Goal: Task Accomplishment & Management: Manage account settings

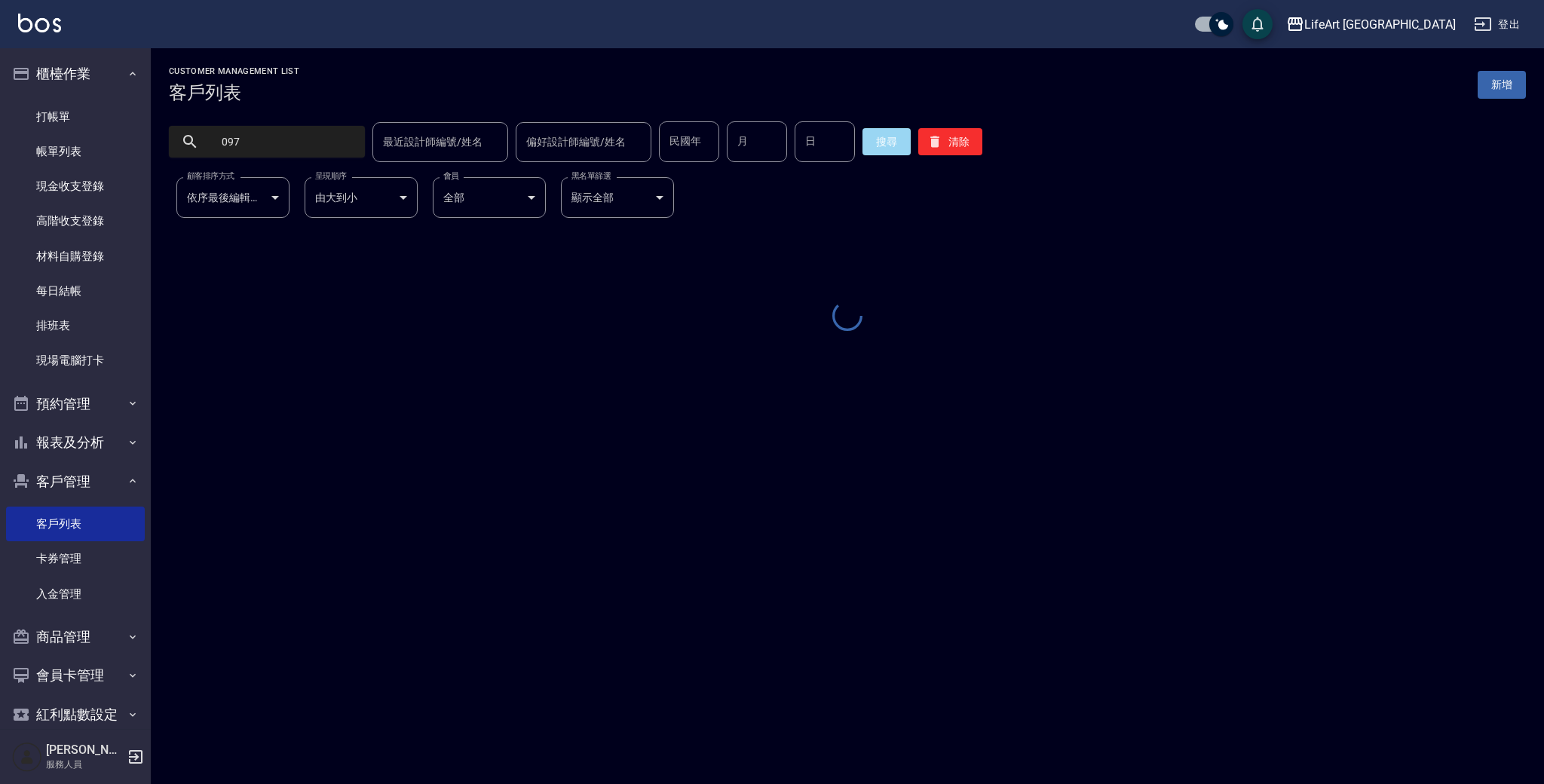
type input "0975"
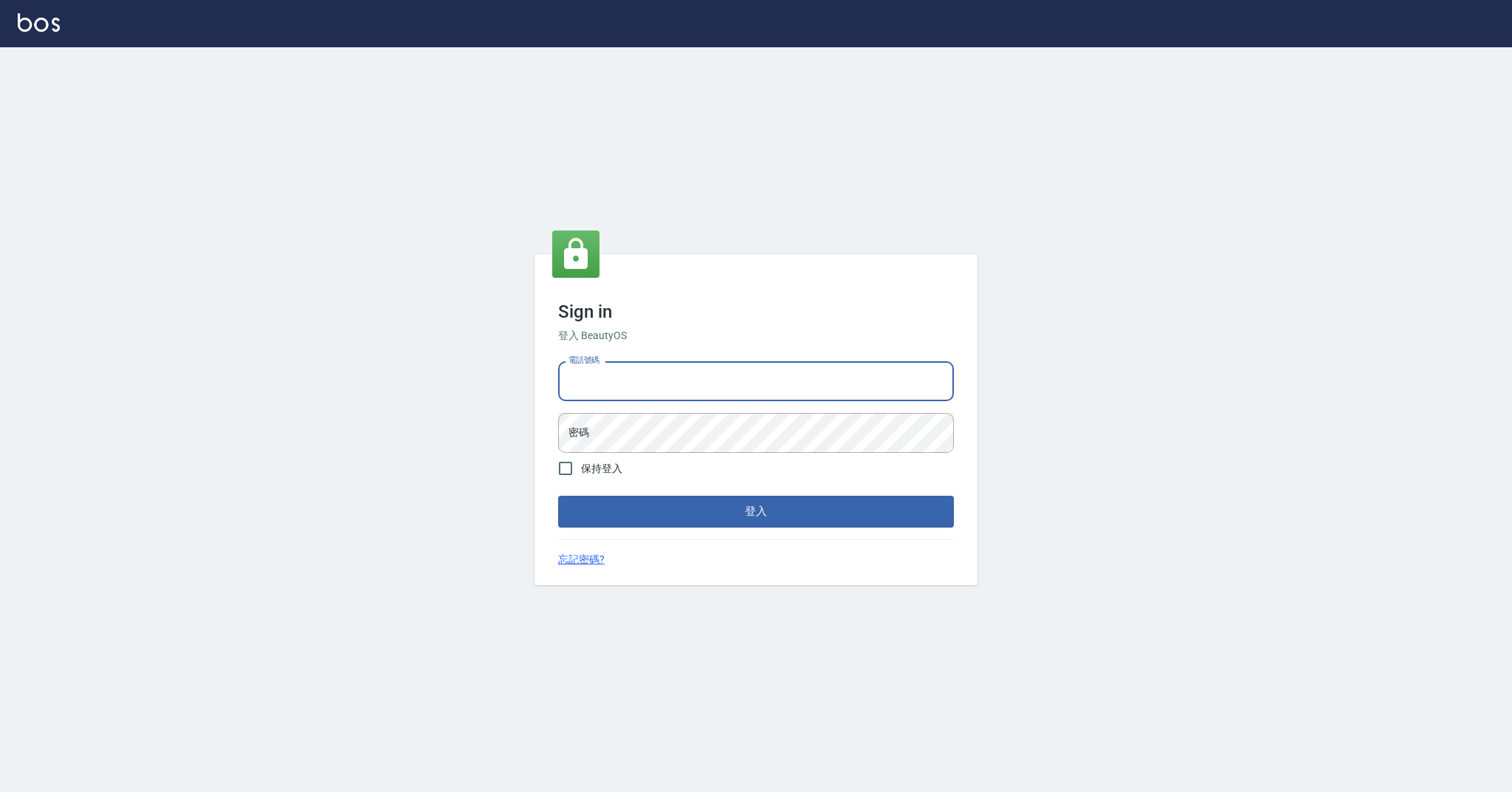
type input "0989368139"
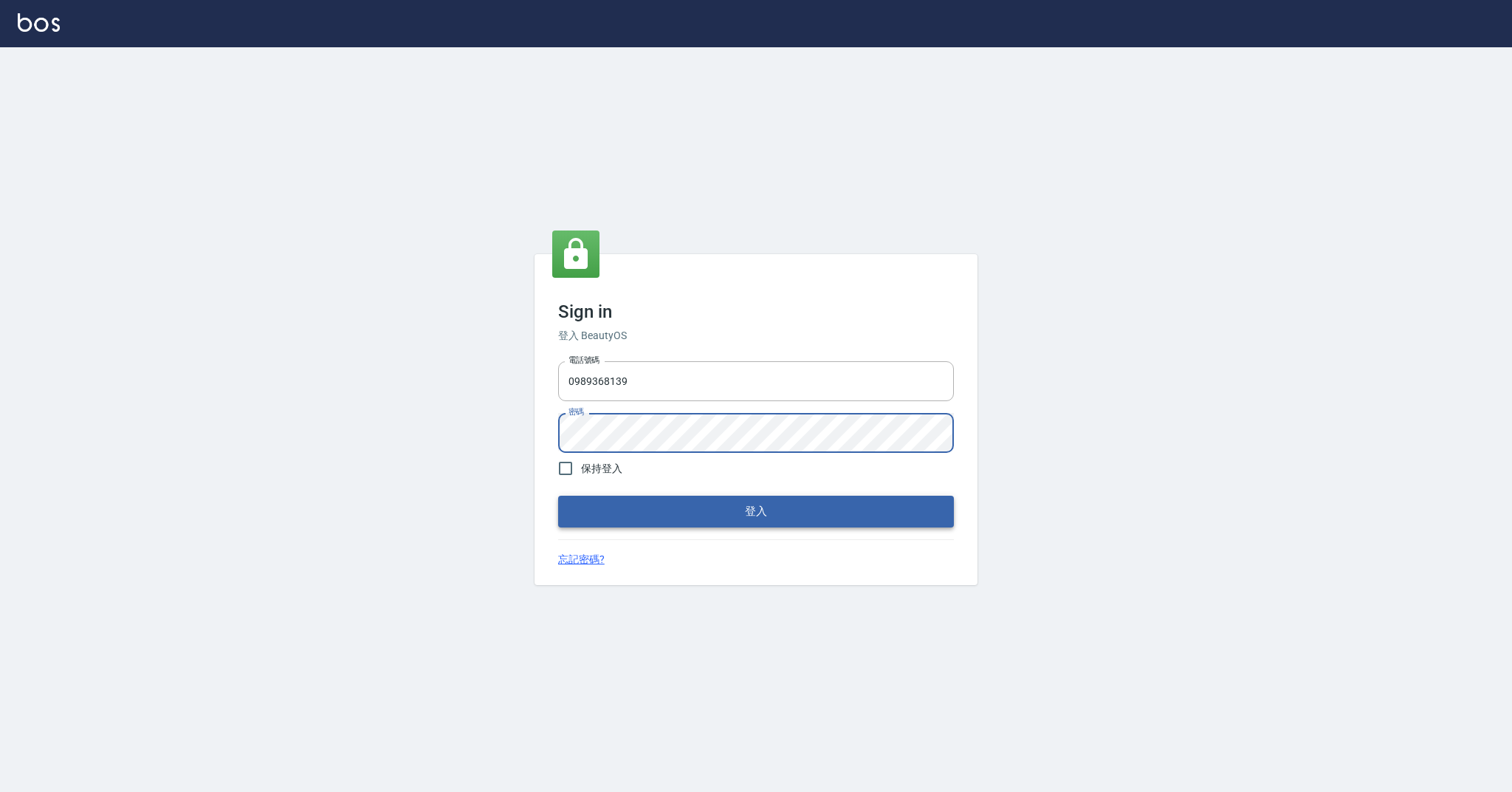
click at [645, 513] on button "登入" at bounding box center [756, 511] width 396 height 31
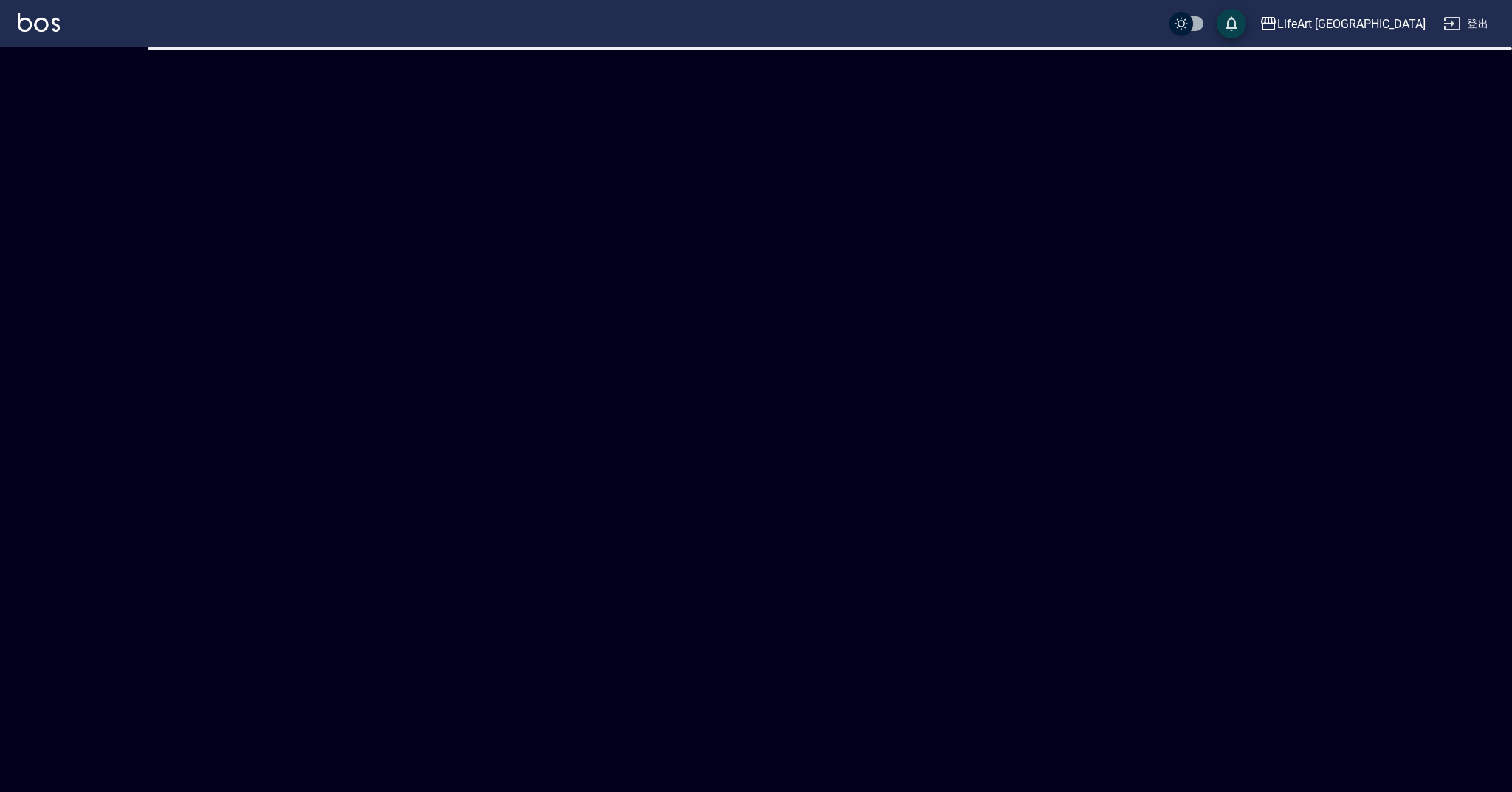
checkbox input "true"
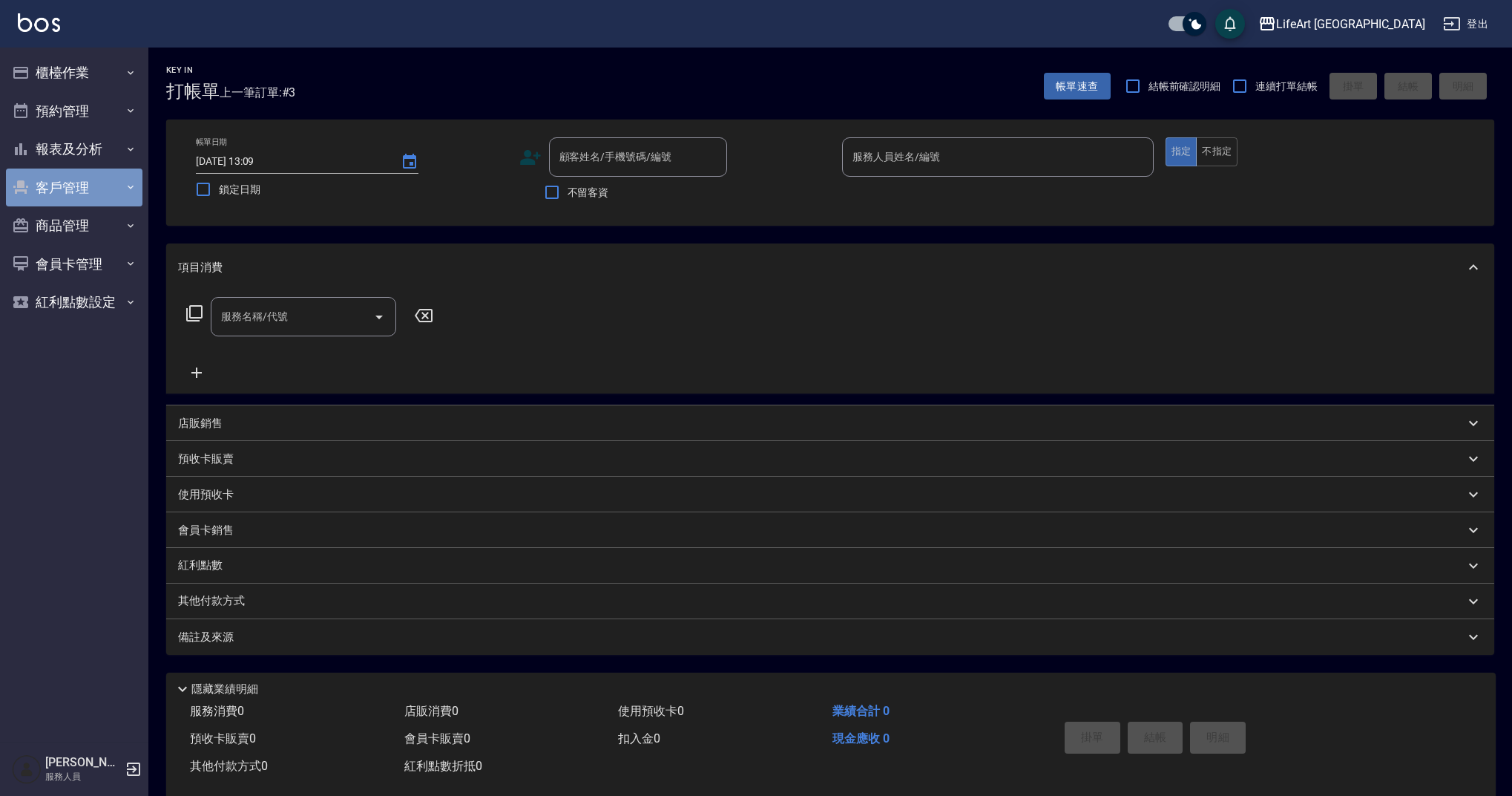
click at [83, 184] on button "客戶管理" at bounding box center [74, 188] width 137 height 39
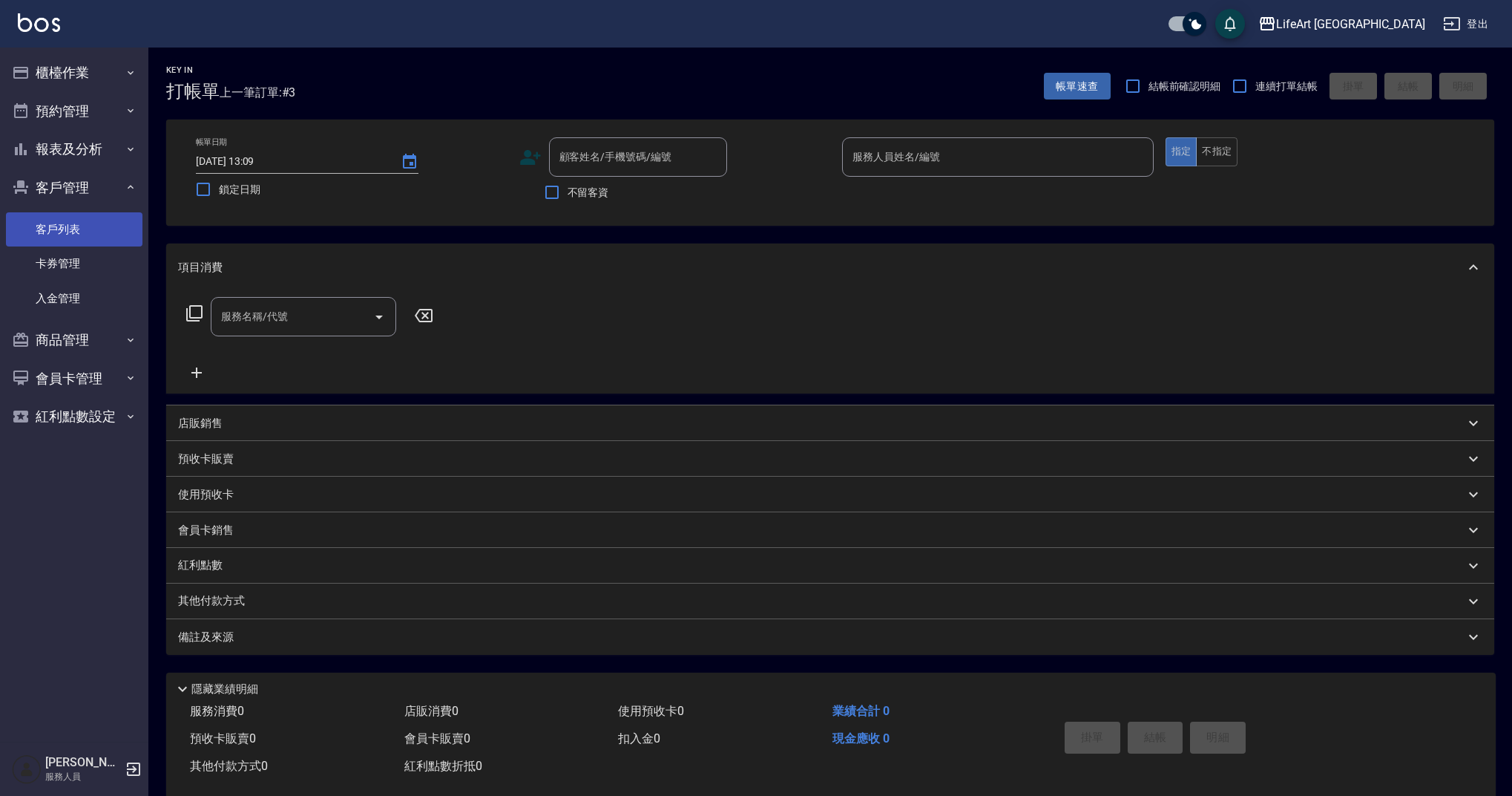
click at [80, 232] on link "客戶列表" at bounding box center [74, 229] width 137 height 34
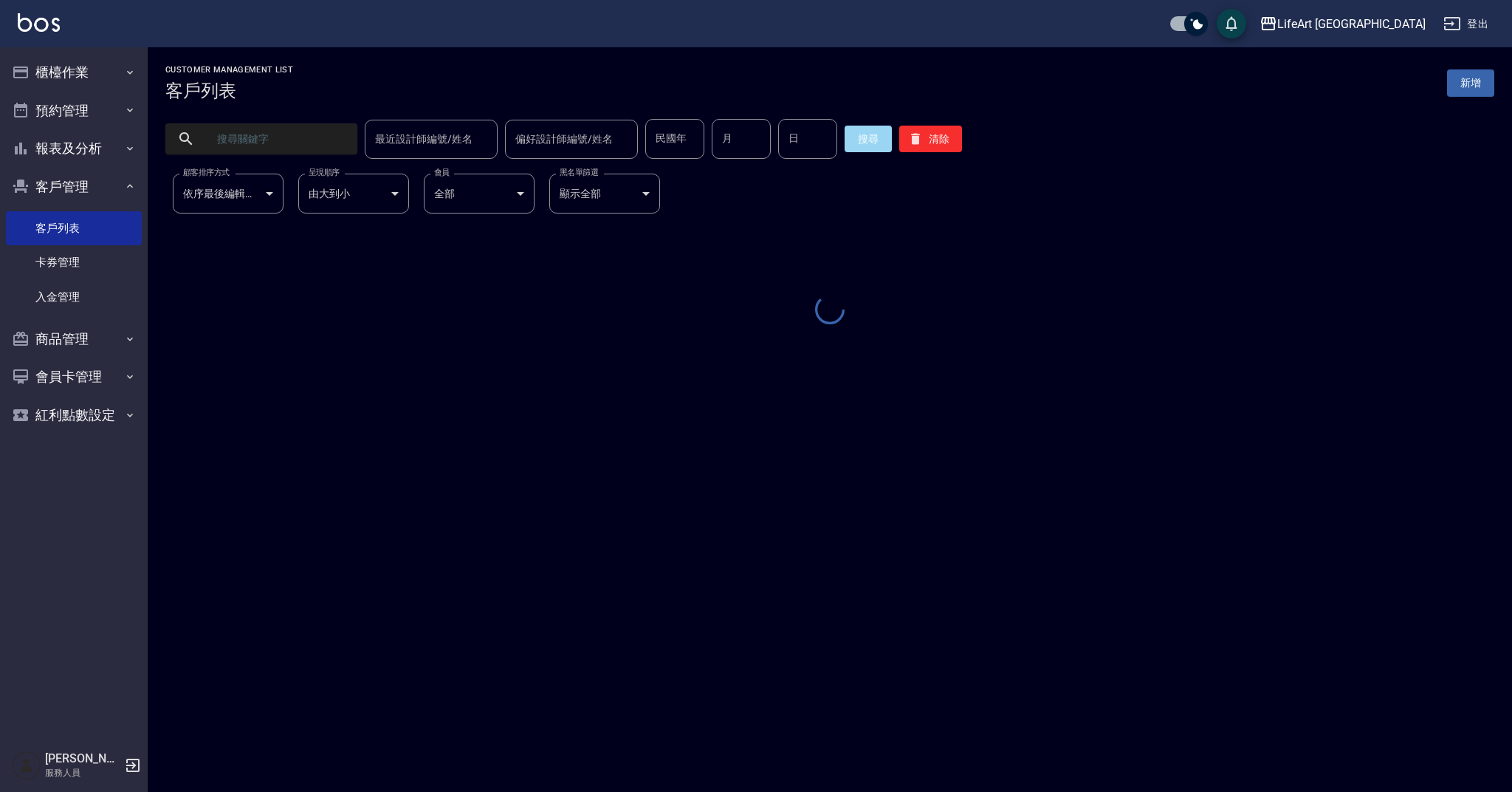
click at [282, 135] on input "text" at bounding box center [276, 139] width 139 height 40
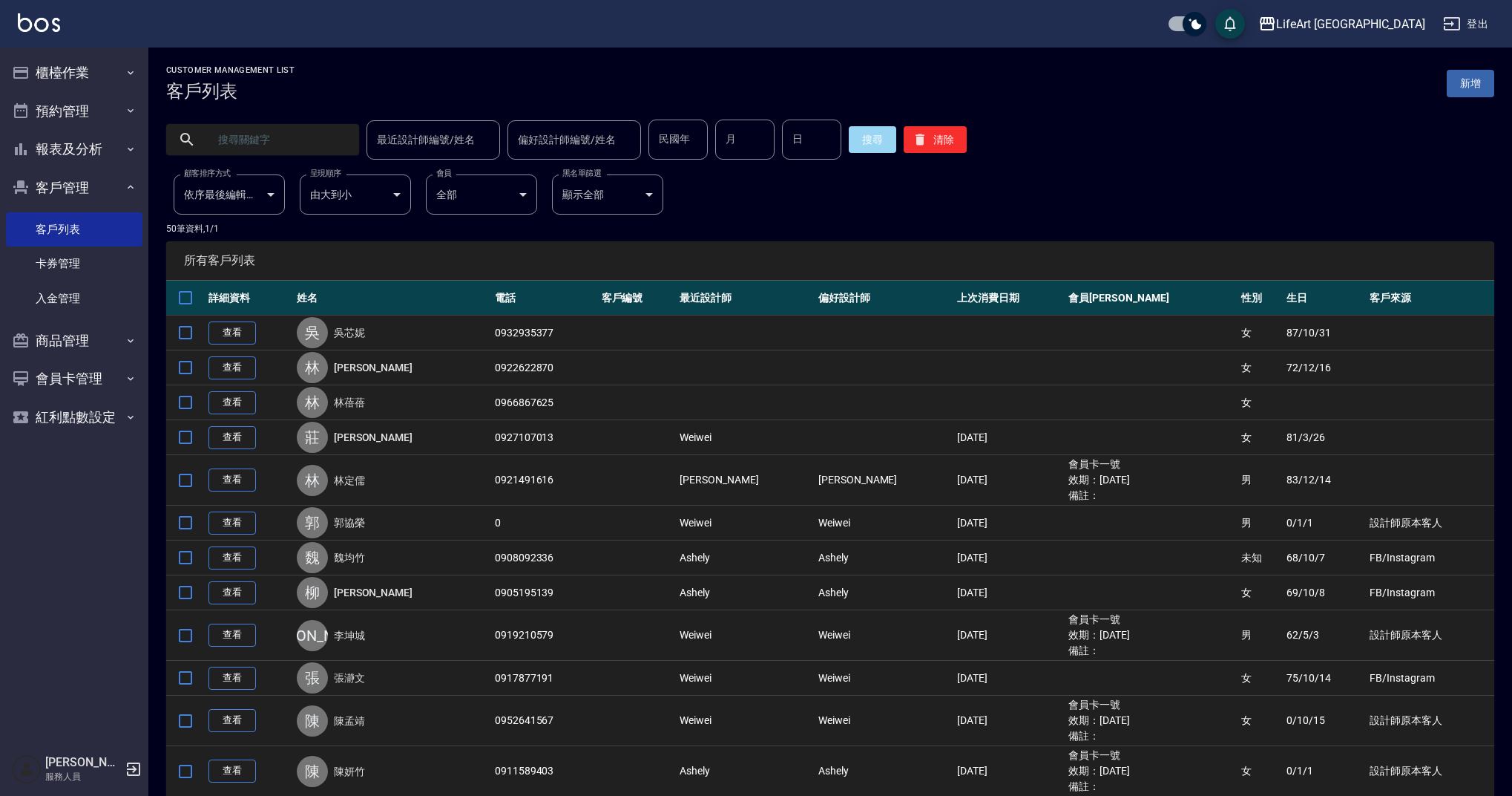
click at [283, 135] on input "text" at bounding box center [277, 140] width 139 height 40
type input "0975922579"
click at [857, 136] on button "搜尋" at bounding box center [872, 139] width 47 height 27
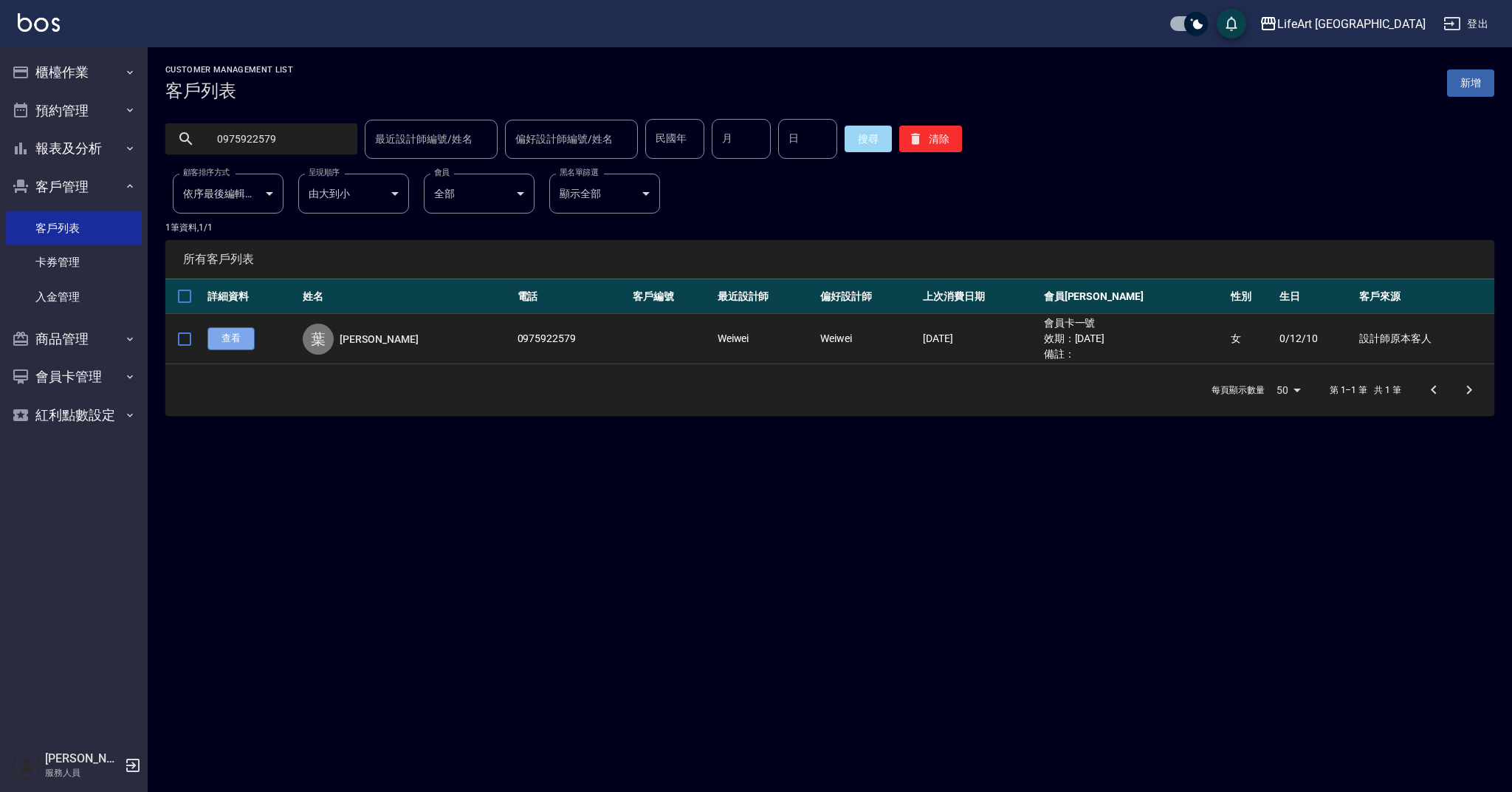
click at [238, 339] on link "查看" at bounding box center [231, 339] width 47 height 23
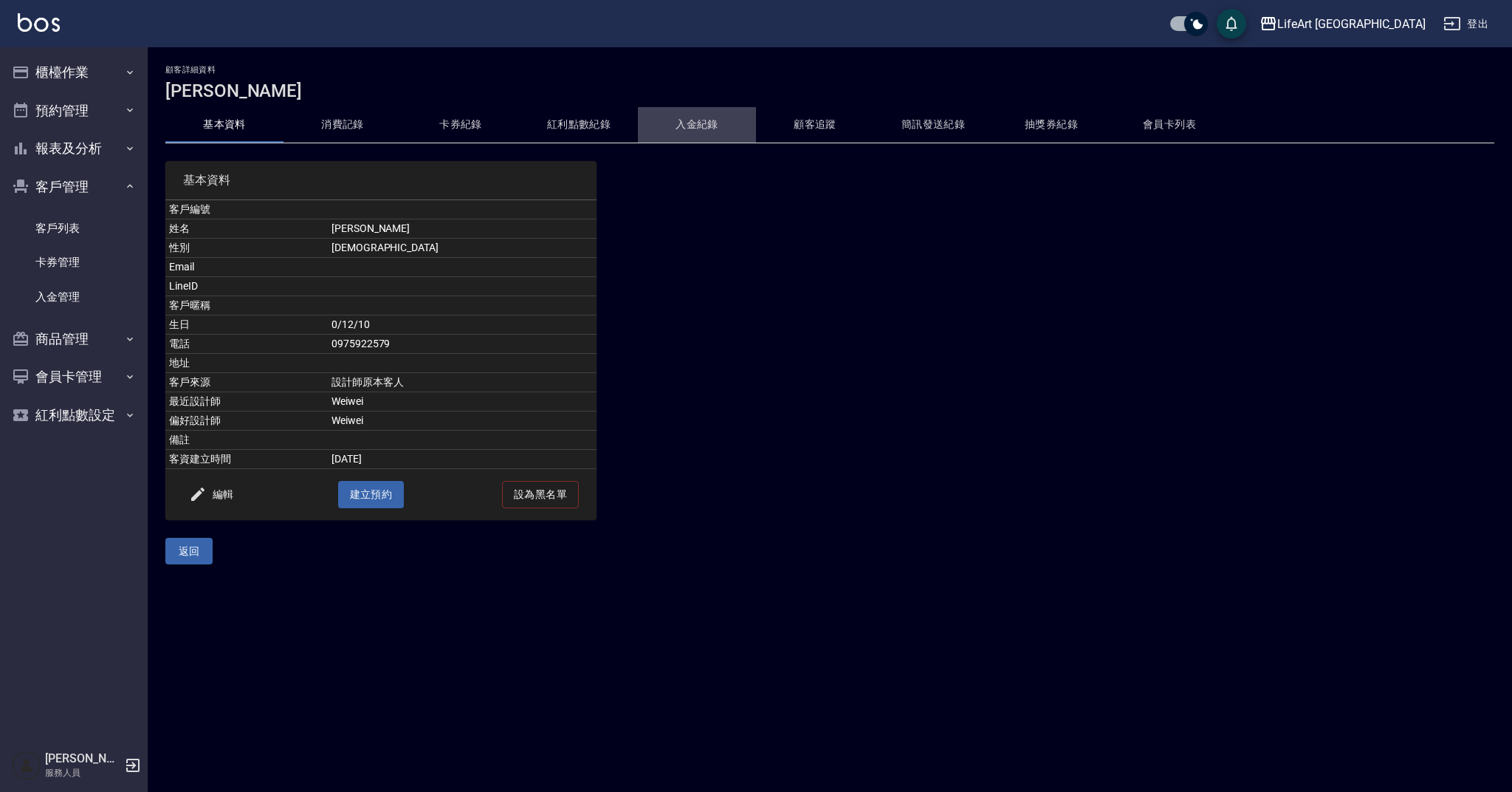
click at [708, 127] on button "入金紀錄" at bounding box center [697, 124] width 118 height 35
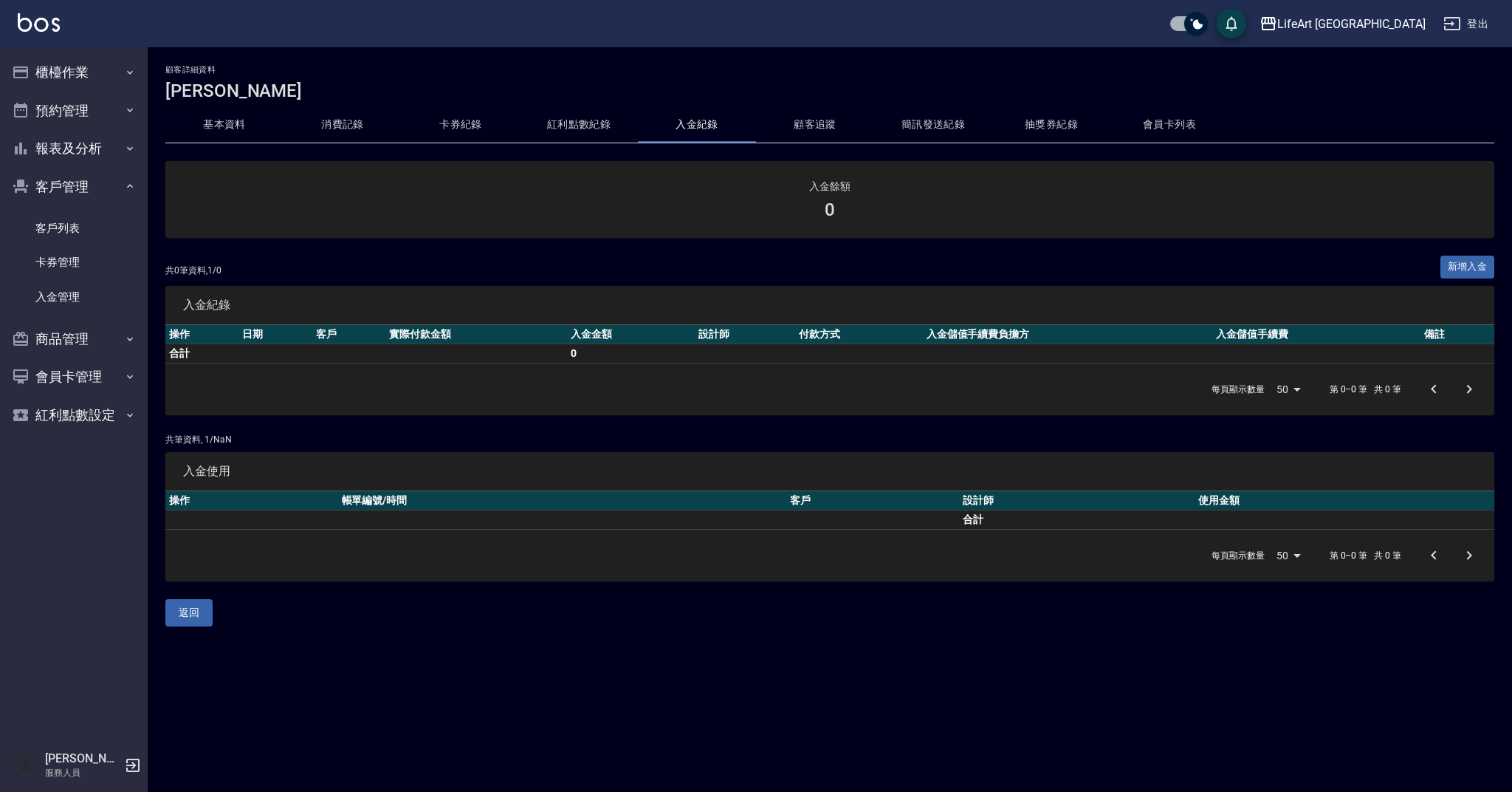
click at [585, 136] on button "紅利點數紀錄" at bounding box center [579, 124] width 118 height 35
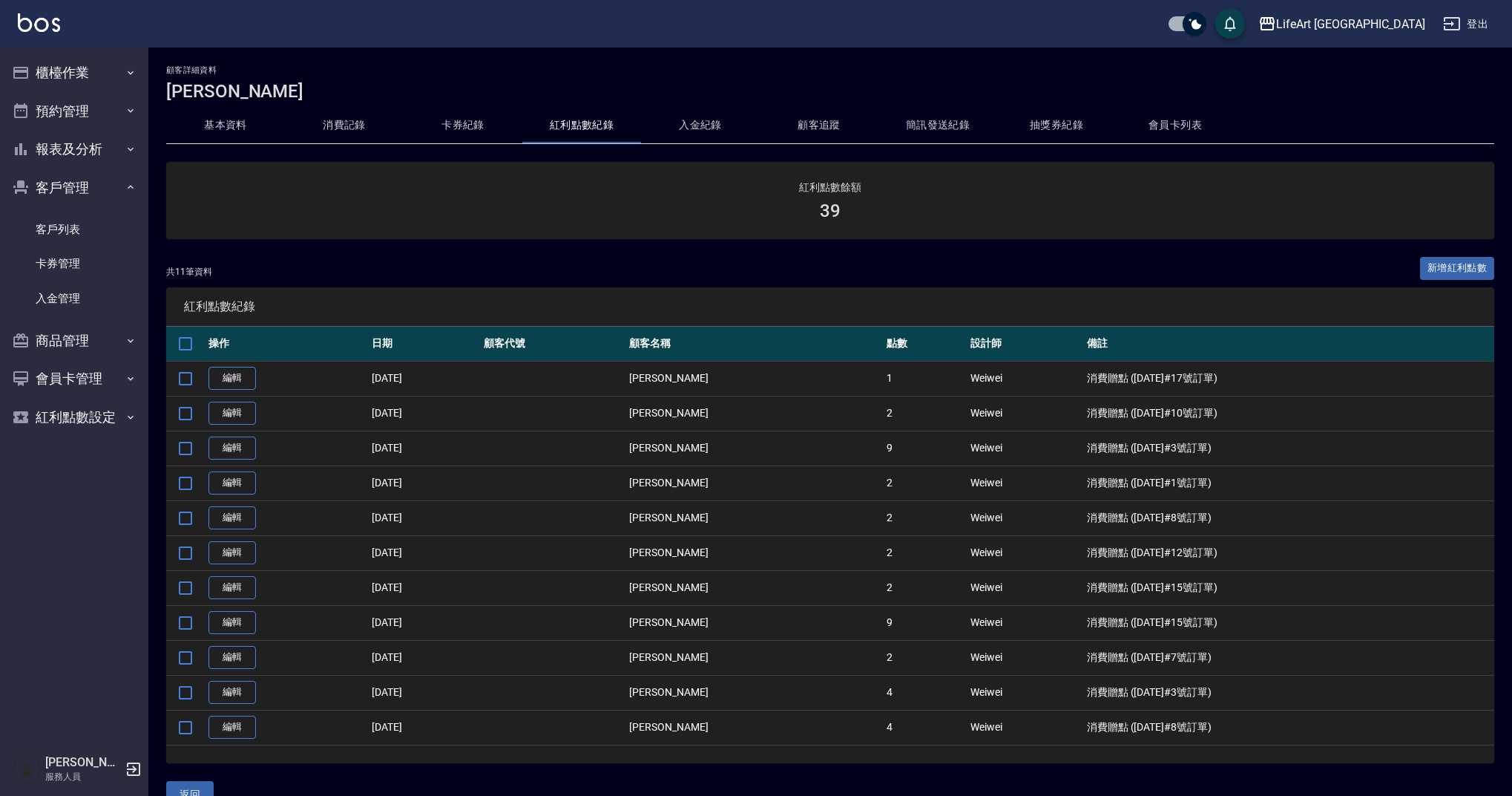
click at [1166, 127] on button "會員卡列表" at bounding box center [1175, 125] width 119 height 35
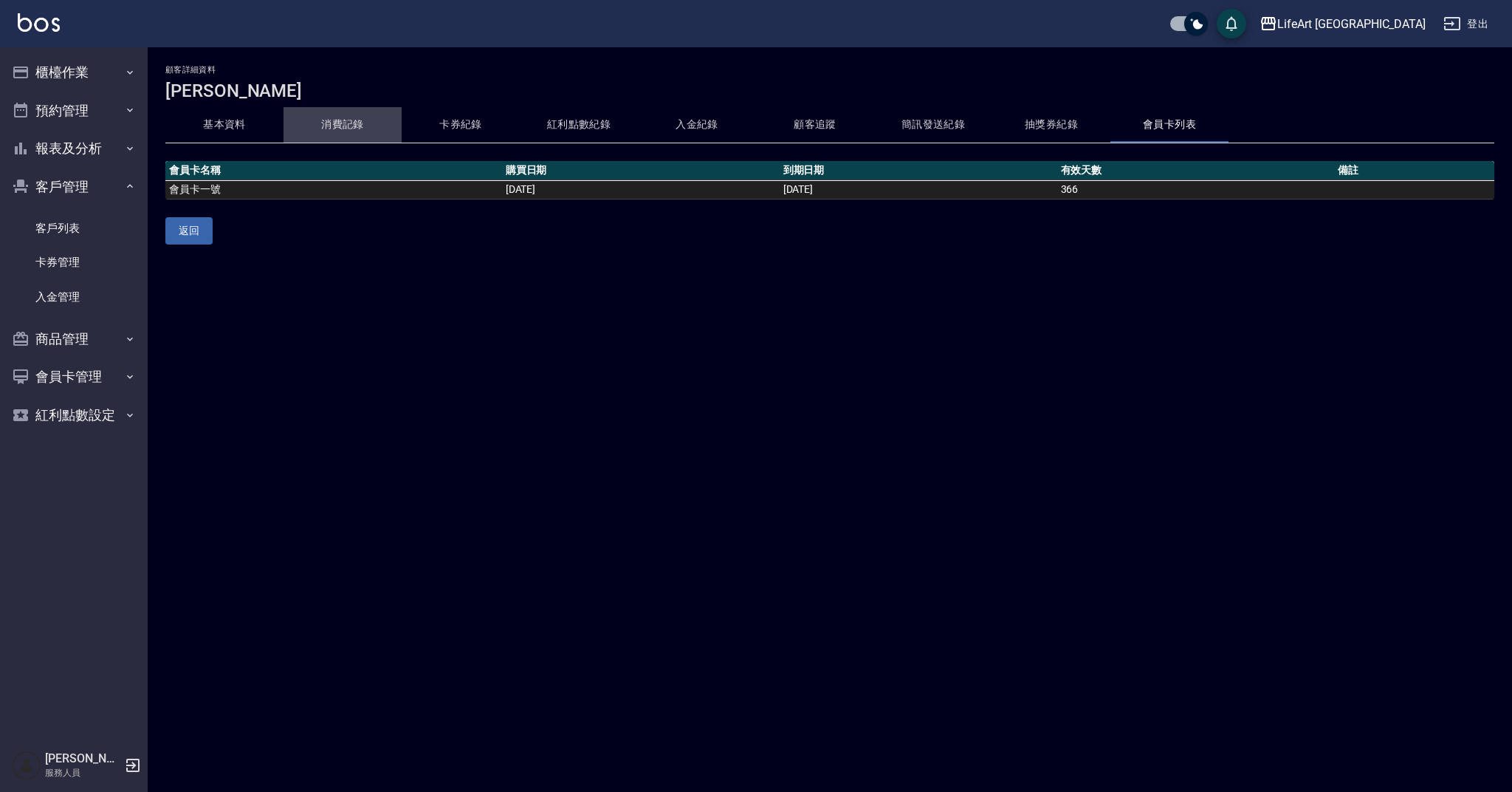
click at [344, 125] on button "消費記錄" at bounding box center [343, 124] width 118 height 35
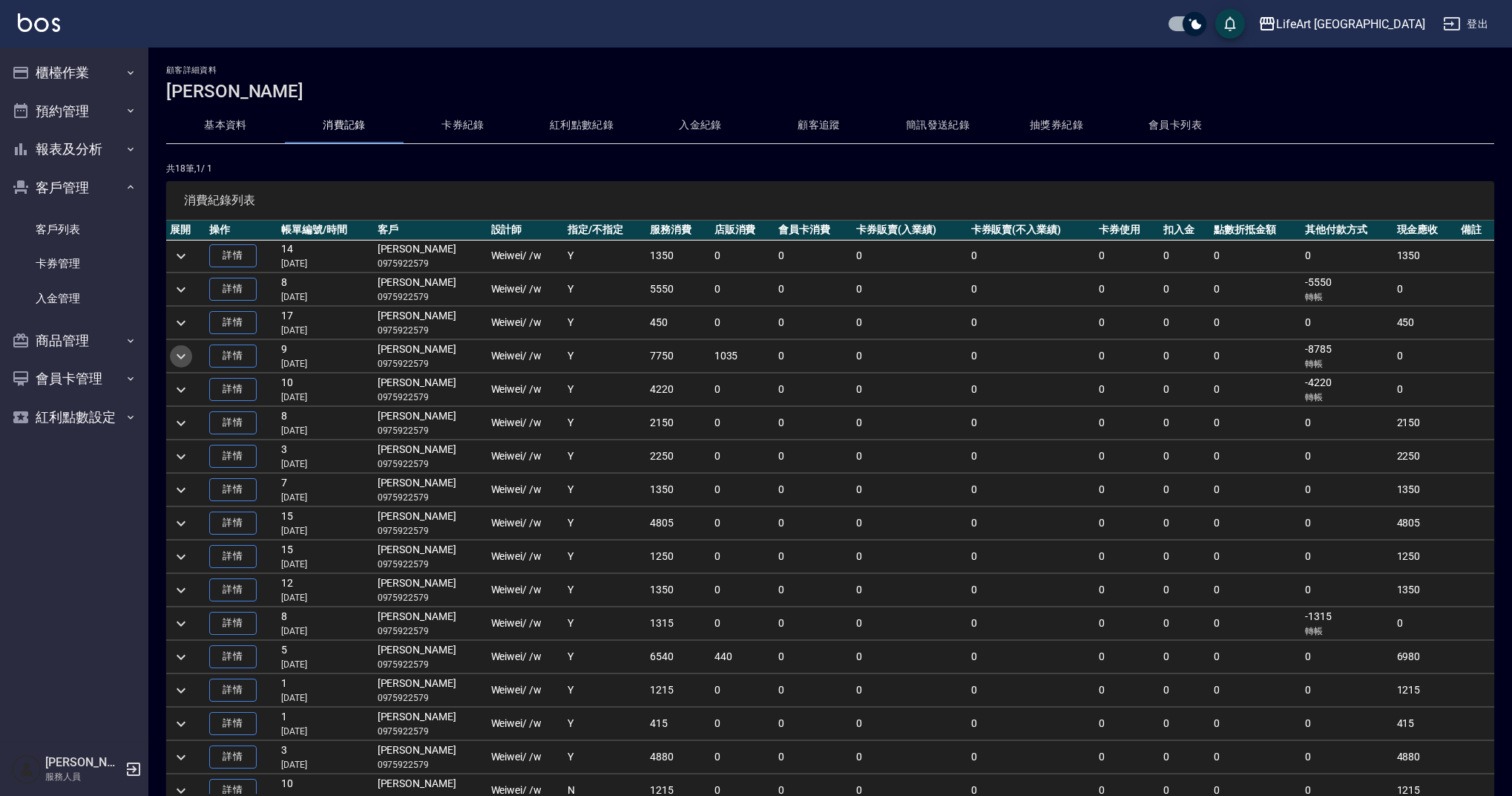
click at [171, 356] on button "expand row" at bounding box center [181, 357] width 22 height 22
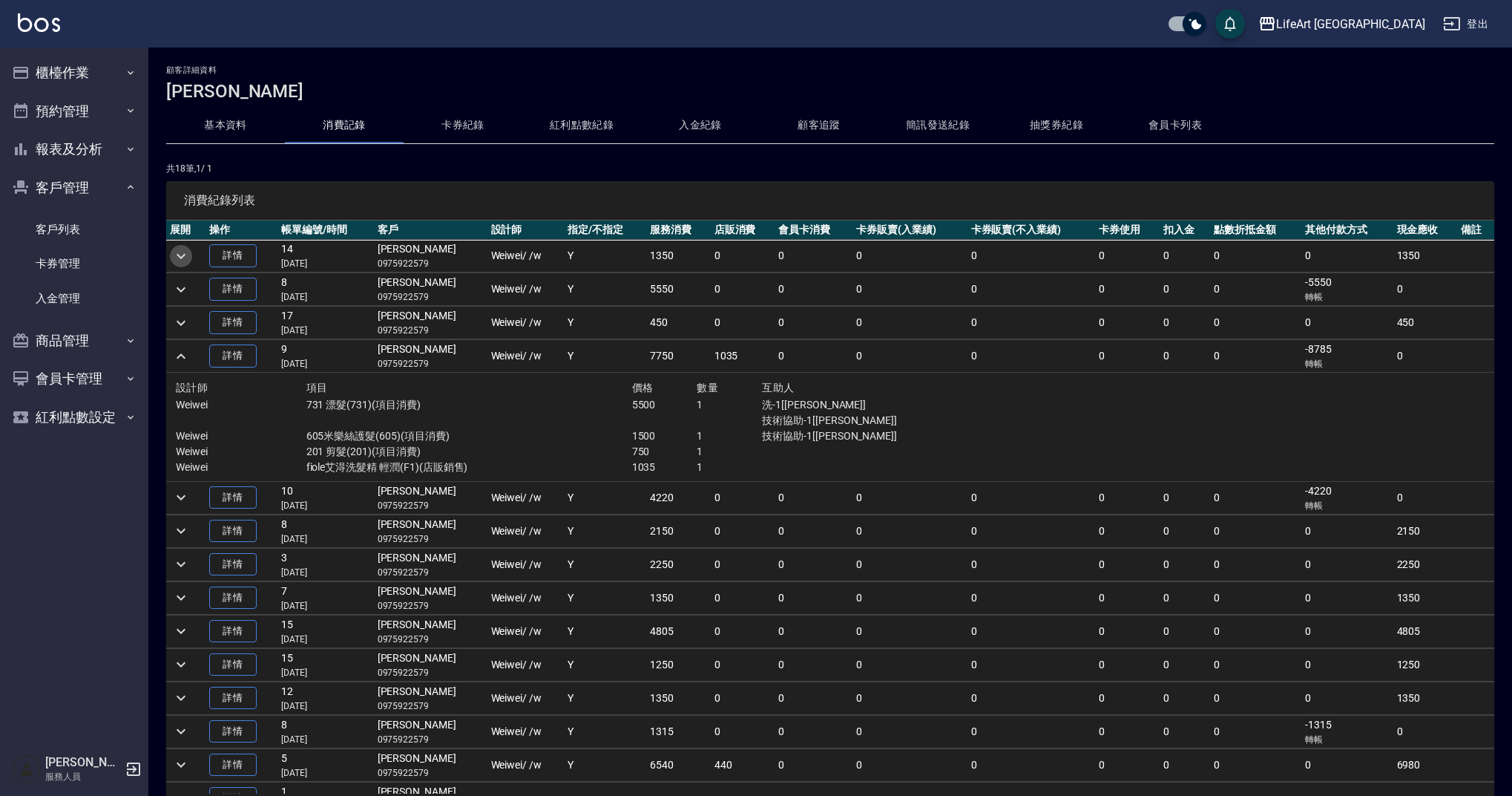
click at [184, 263] on icon "expand row" at bounding box center [181, 256] width 18 height 18
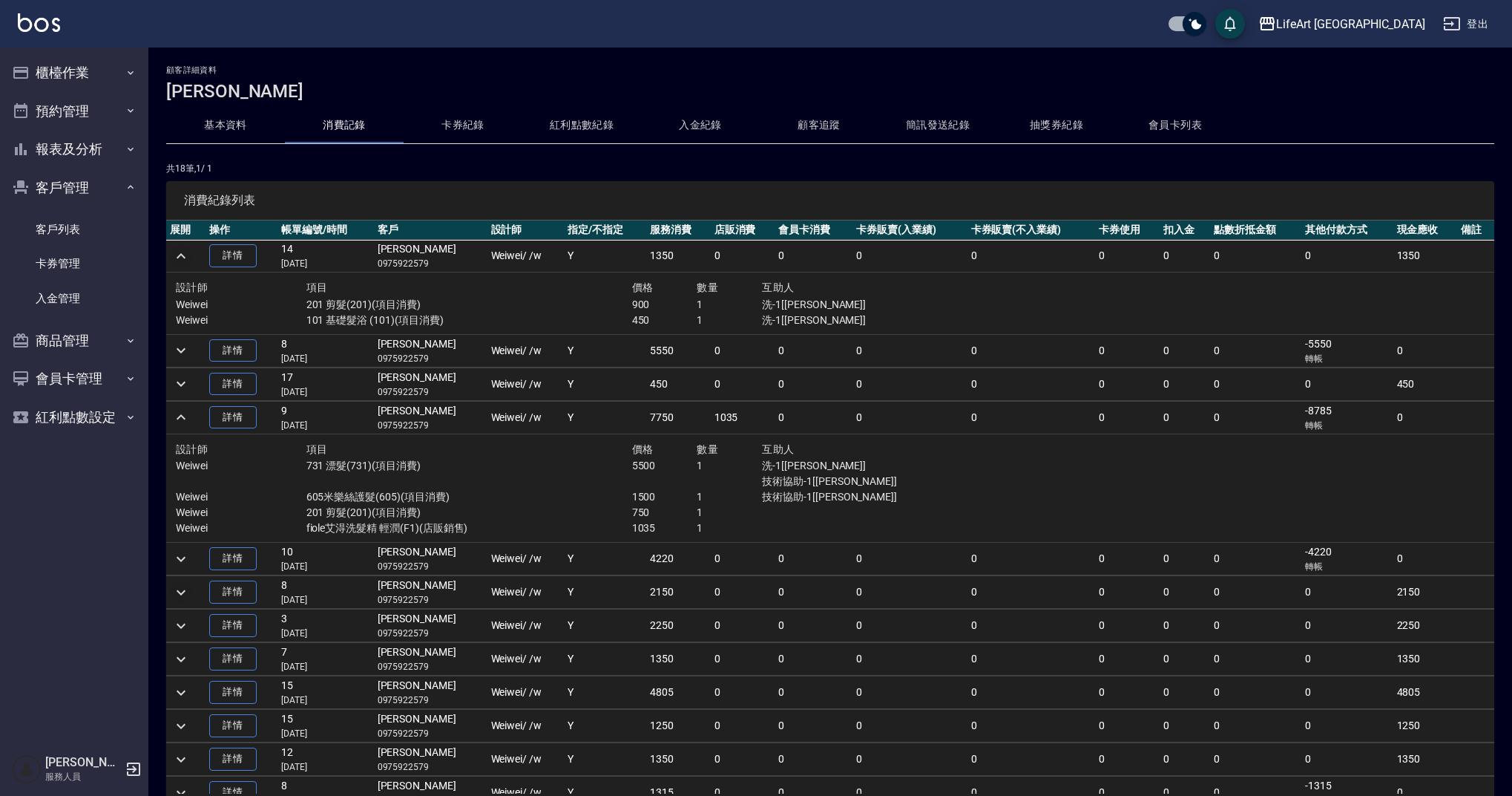
click at [188, 592] on icon "expand row" at bounding box center [181, 592] width 18 height 18
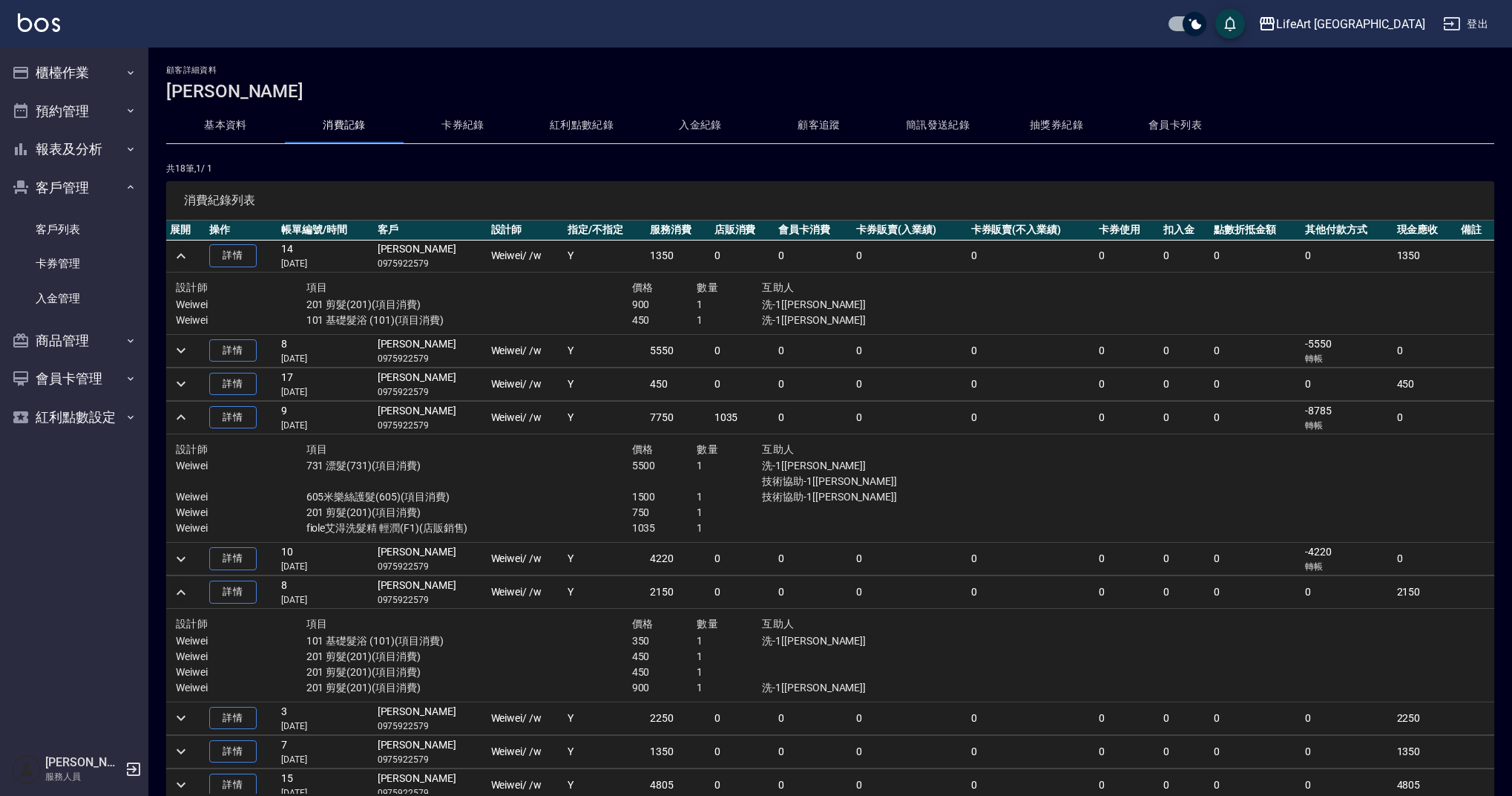
click at [1198, 127] on button "會員卡列表" at bounding box center [1175, 125] width 119 height 35
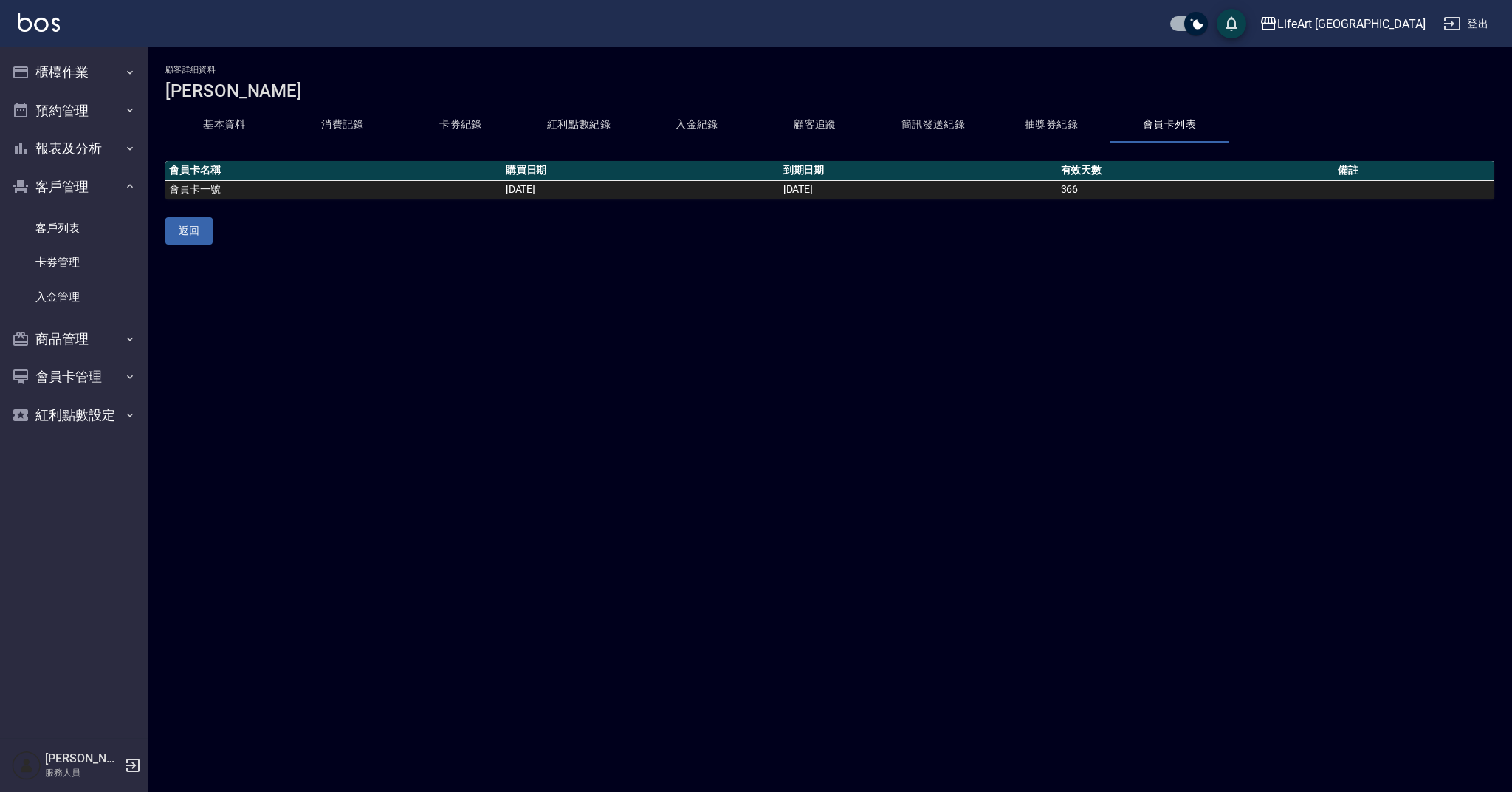
click at [315, 118] on button "消費記錄" at bounding box center [343, 124] width 118 height 35
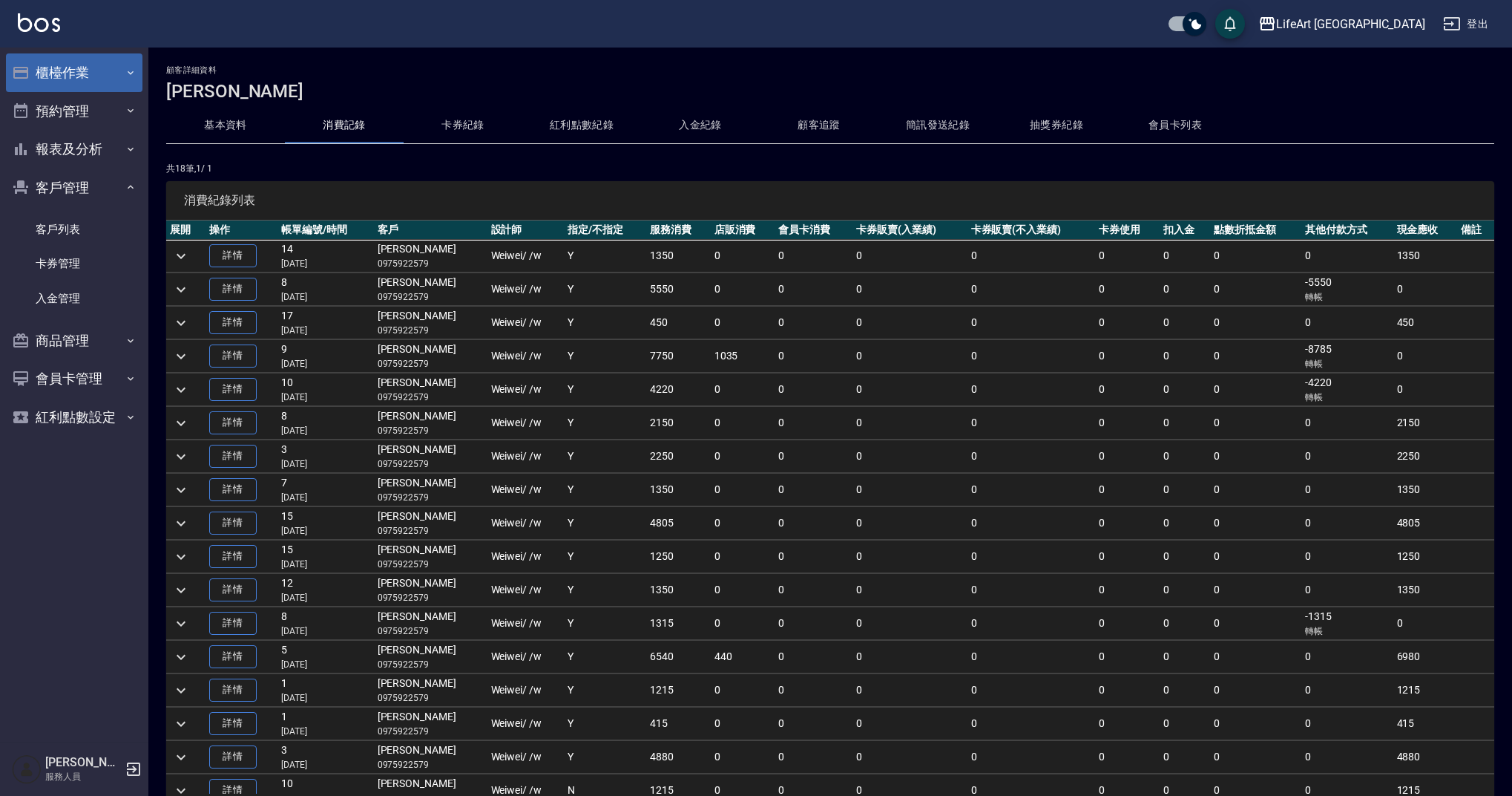
drag, startPoint x: 104, startPoint y: 77, endPoint x: 112, endPoint y: 71, distance: 10.0
click at [104, 77] on button "櫃檯作業" at bounding box center [74, 72] width 137 height 39
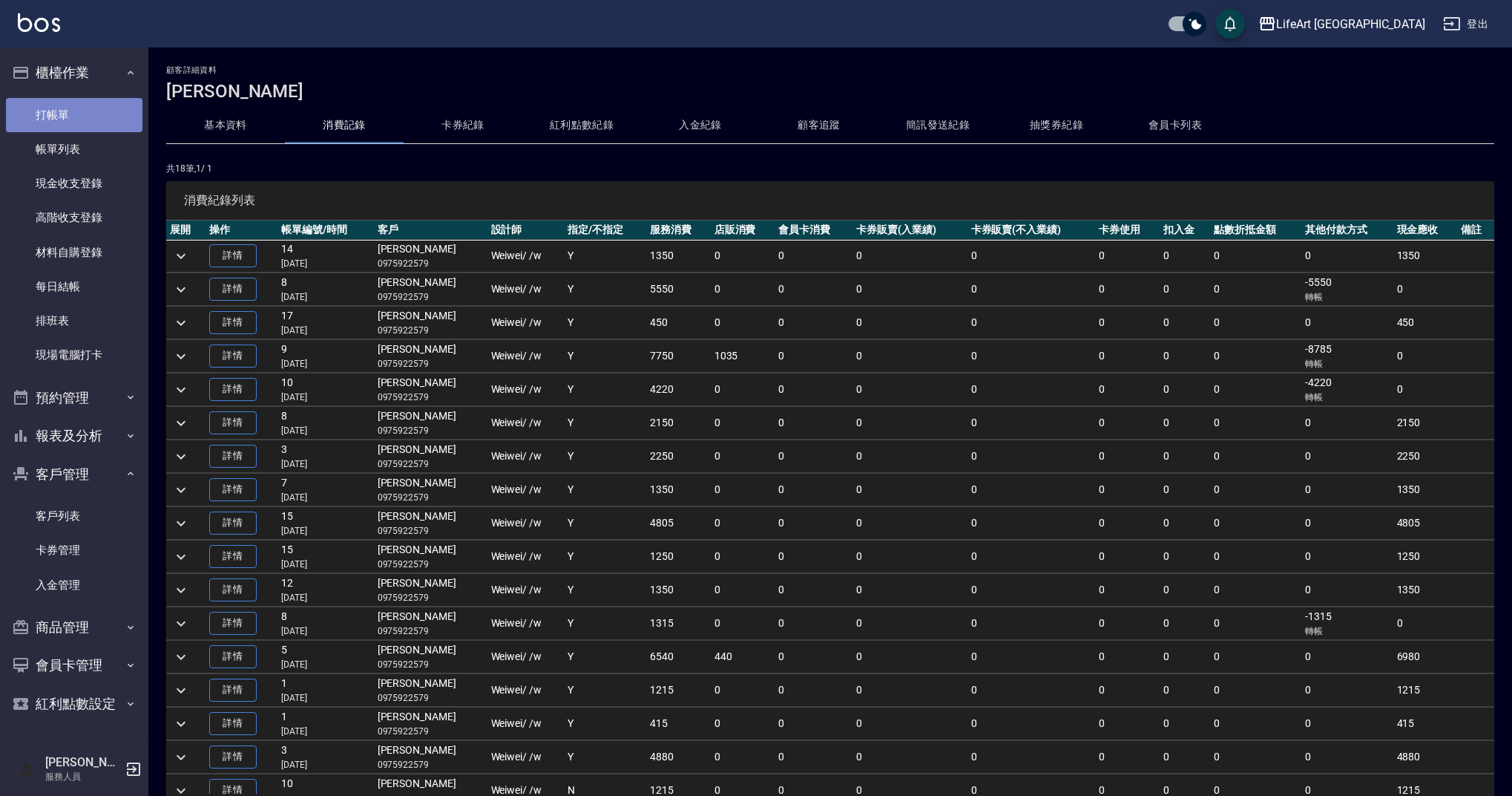
click at [110, 115] on link "打帳單" at bounding box center [74, 115] width 137 height 34
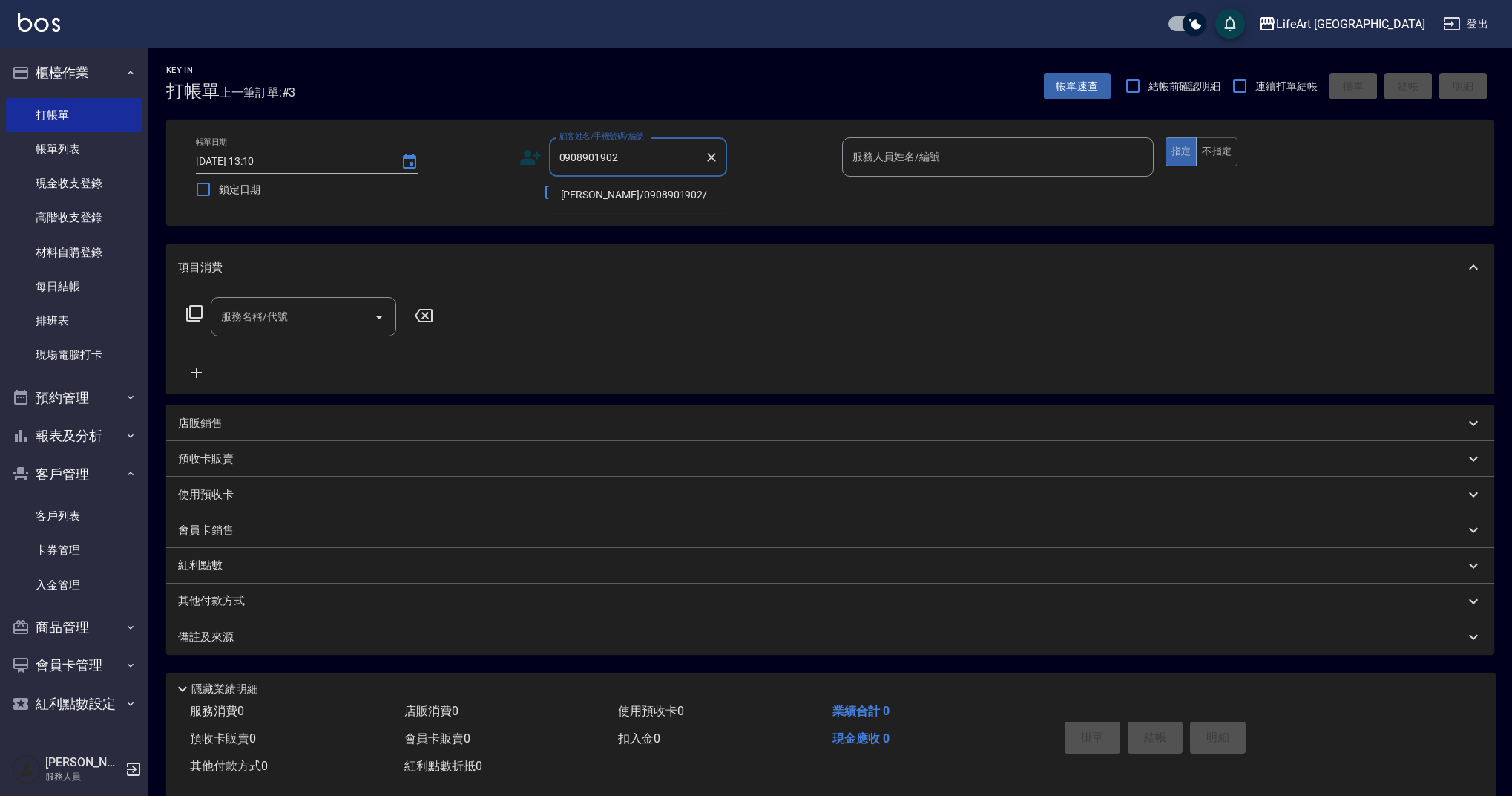
click at [614, 190] on li "[PERSON_NAME]/0908901902/" at bounding box center [638, 195] width 178 height 24
type input "[PERSON_NAME]/0908901902/"
type input "Ashely-A"
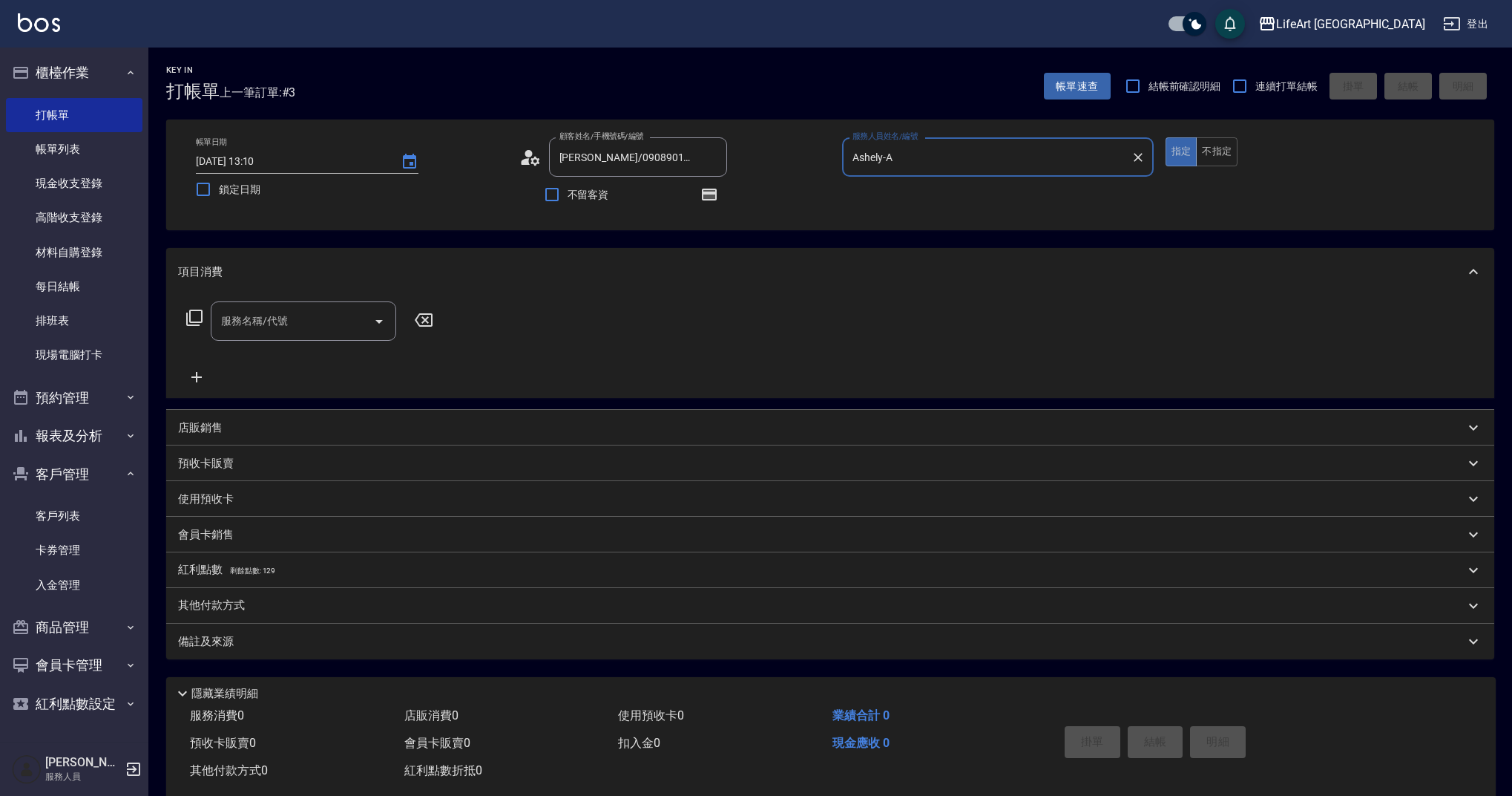
click at [537, 156] on icon at bounding box center [530, 158] width 22 height 22
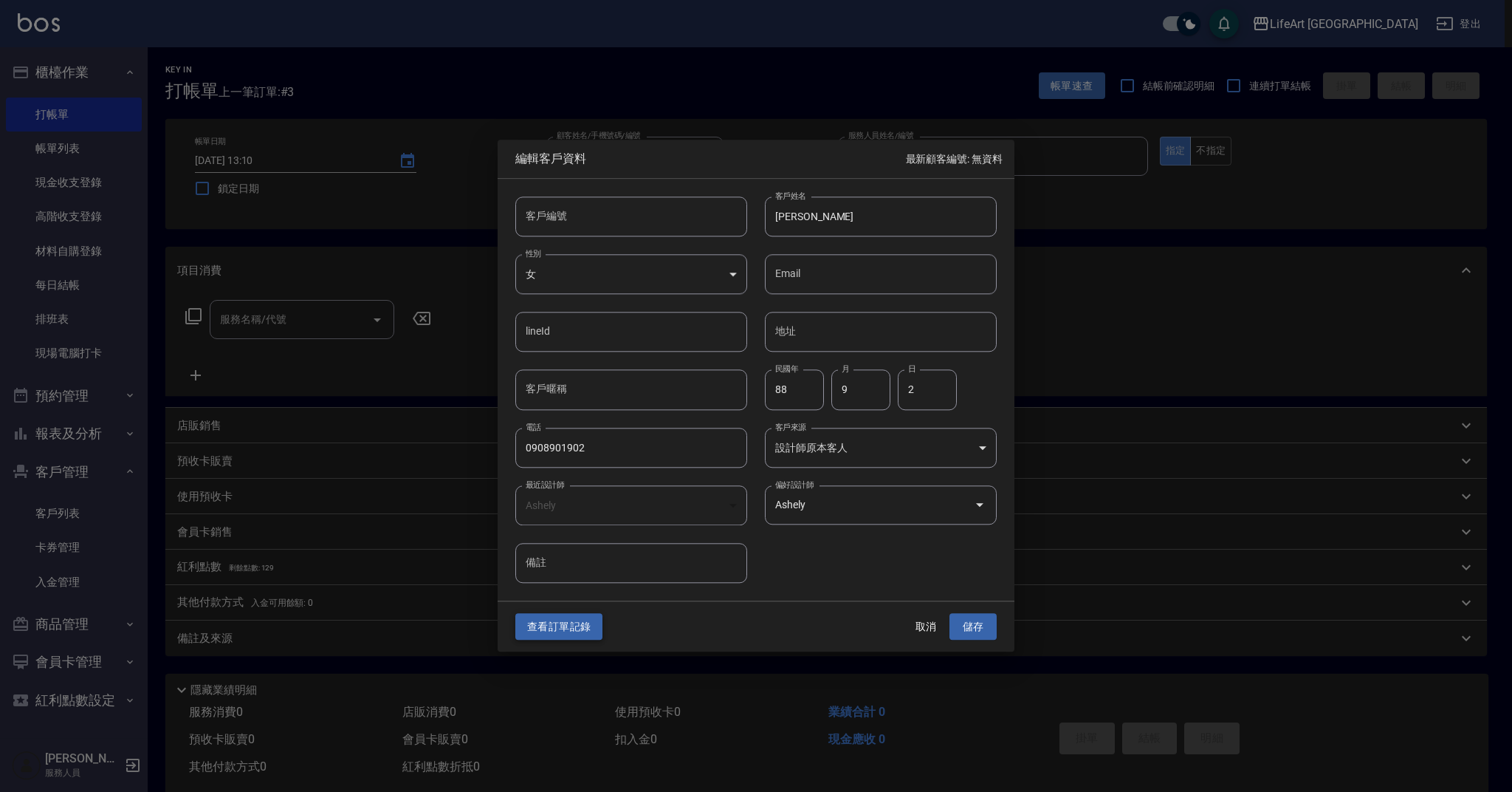
click at [562, 621] on button "查看訂單記錄" at bounding box center [559, 627] width 87 height 27
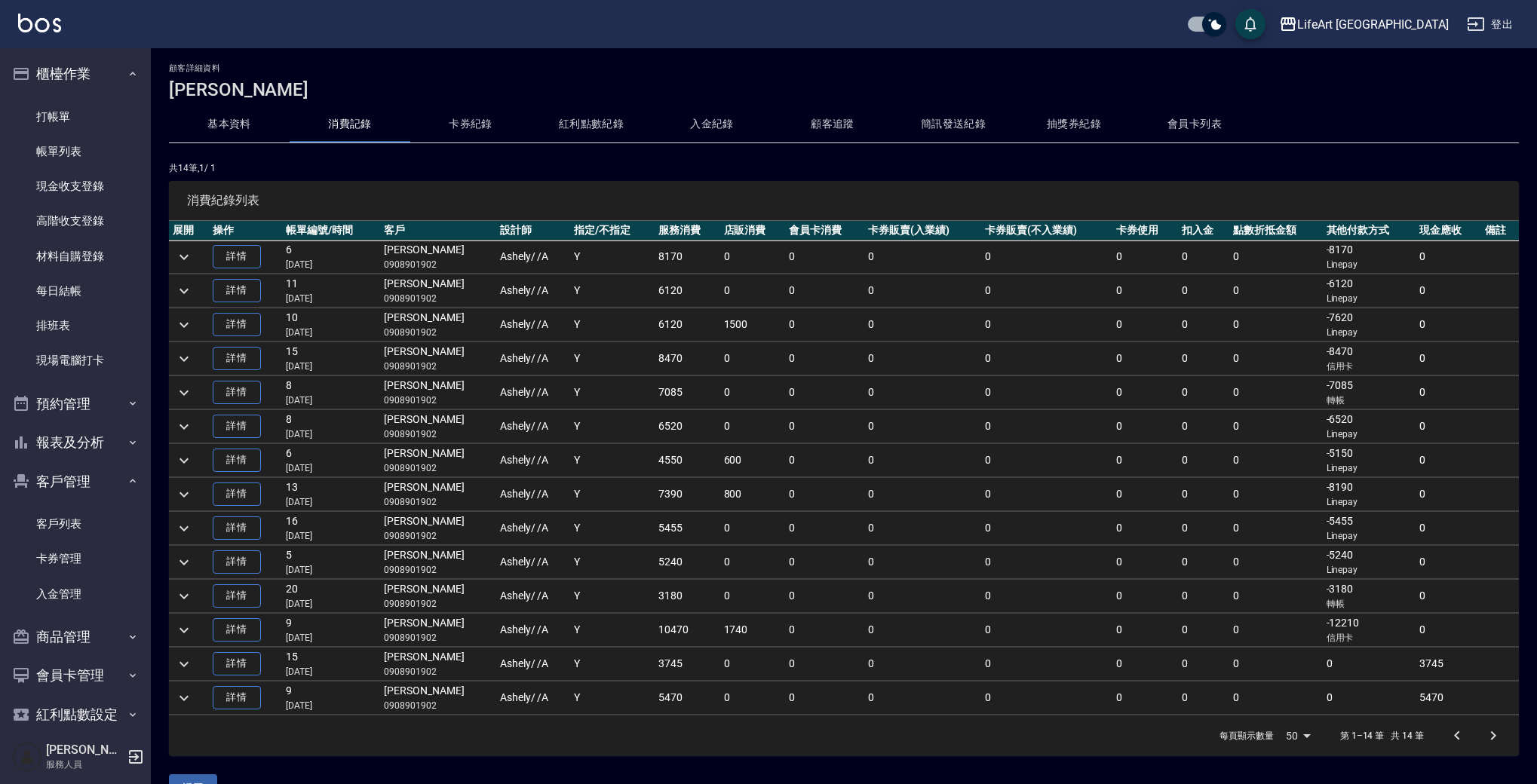
scroll to position [38, 0]
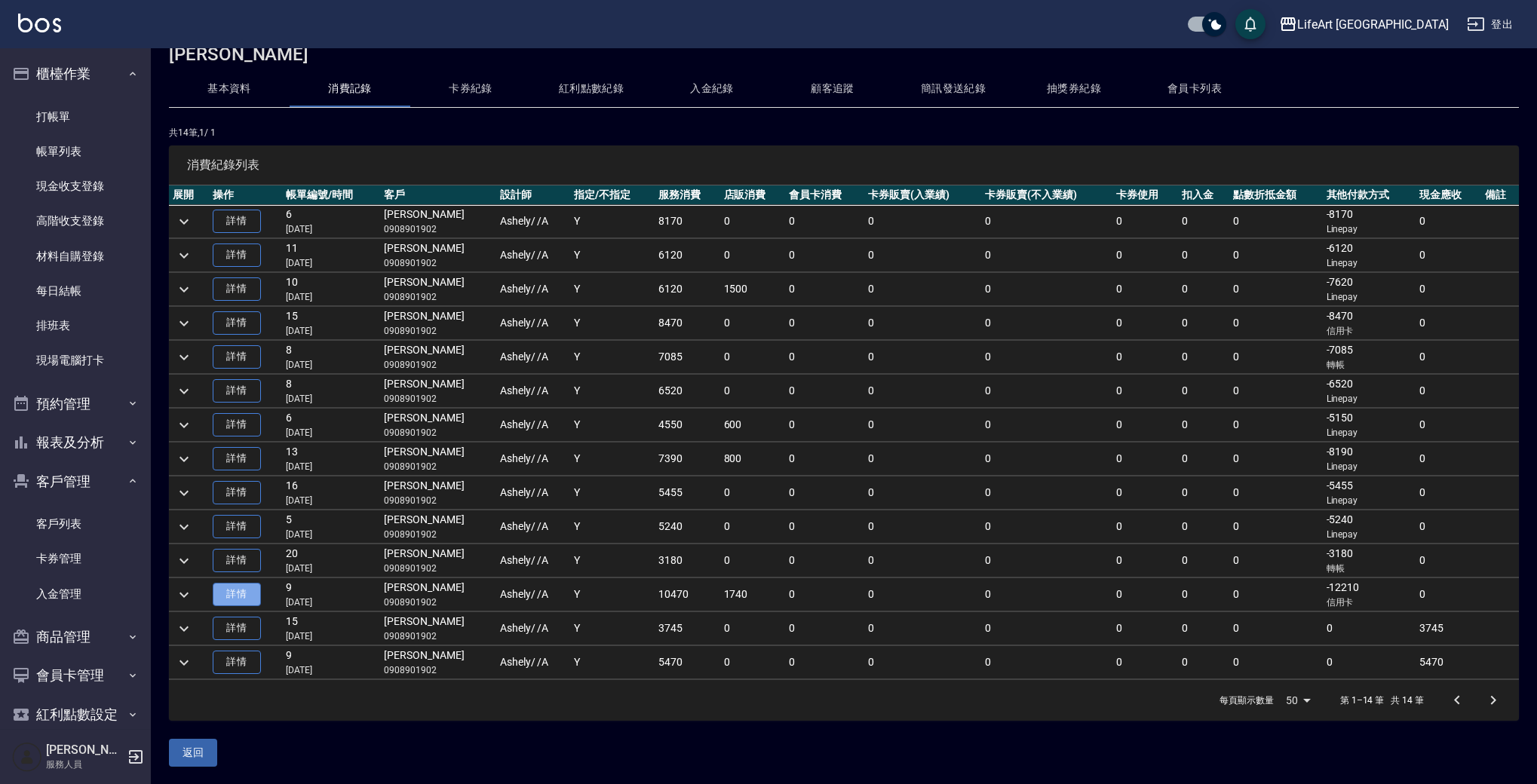
click at [240, 588] on link "詳情" at bounding box center [236, 594] width 48 height 24
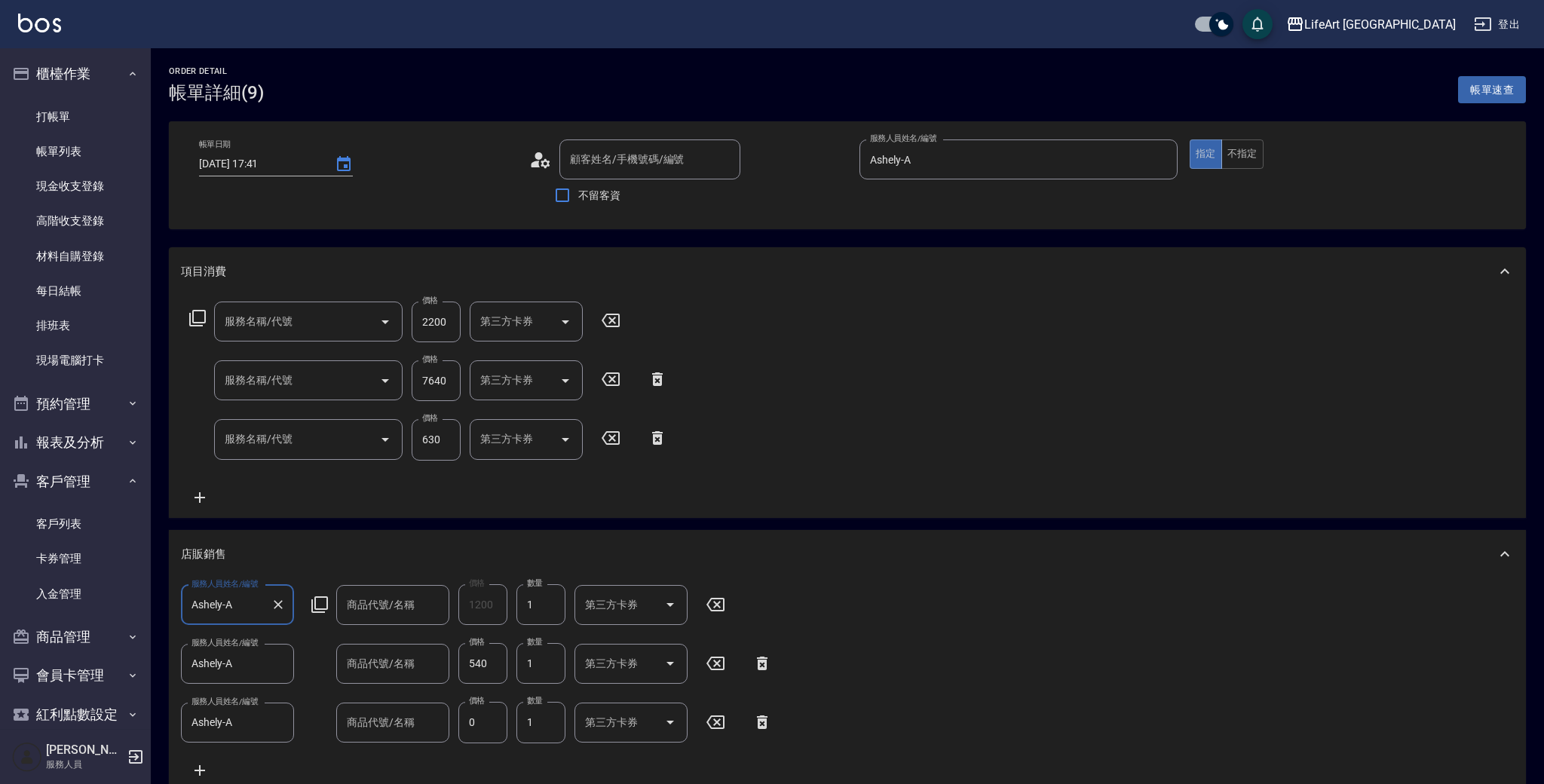
type input "[DATE] 17:41"
type input "Ashely-A"
type input "24"
type input "設計師原本客人"
type input "[PERSON_NAME]/0908901902/"
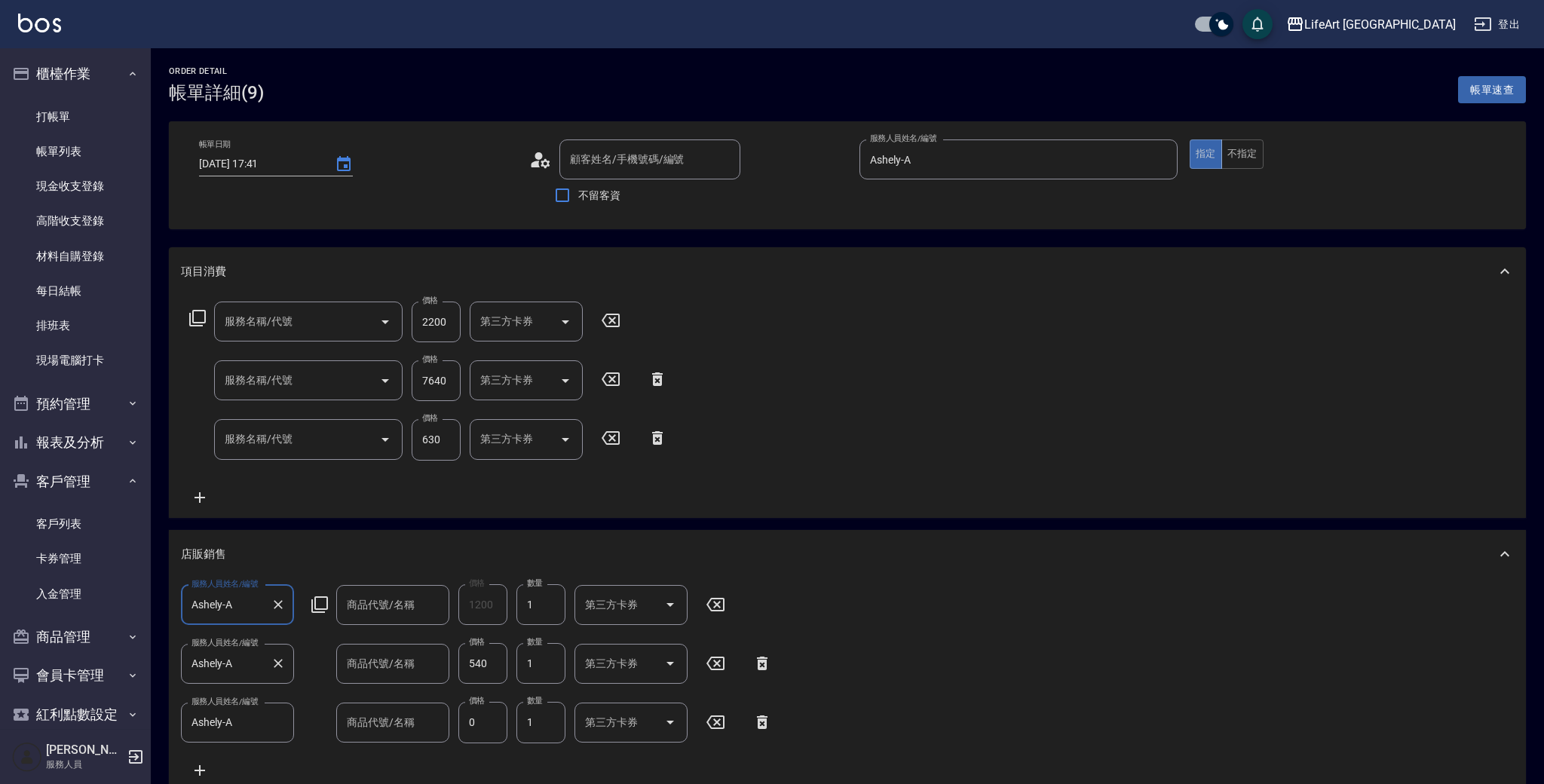
type input "603 京喚羽系統修護(短)(603)"
type input "701 染髮(701)"
type input "201 剪髮(201)"
type input "muyo補色洗"
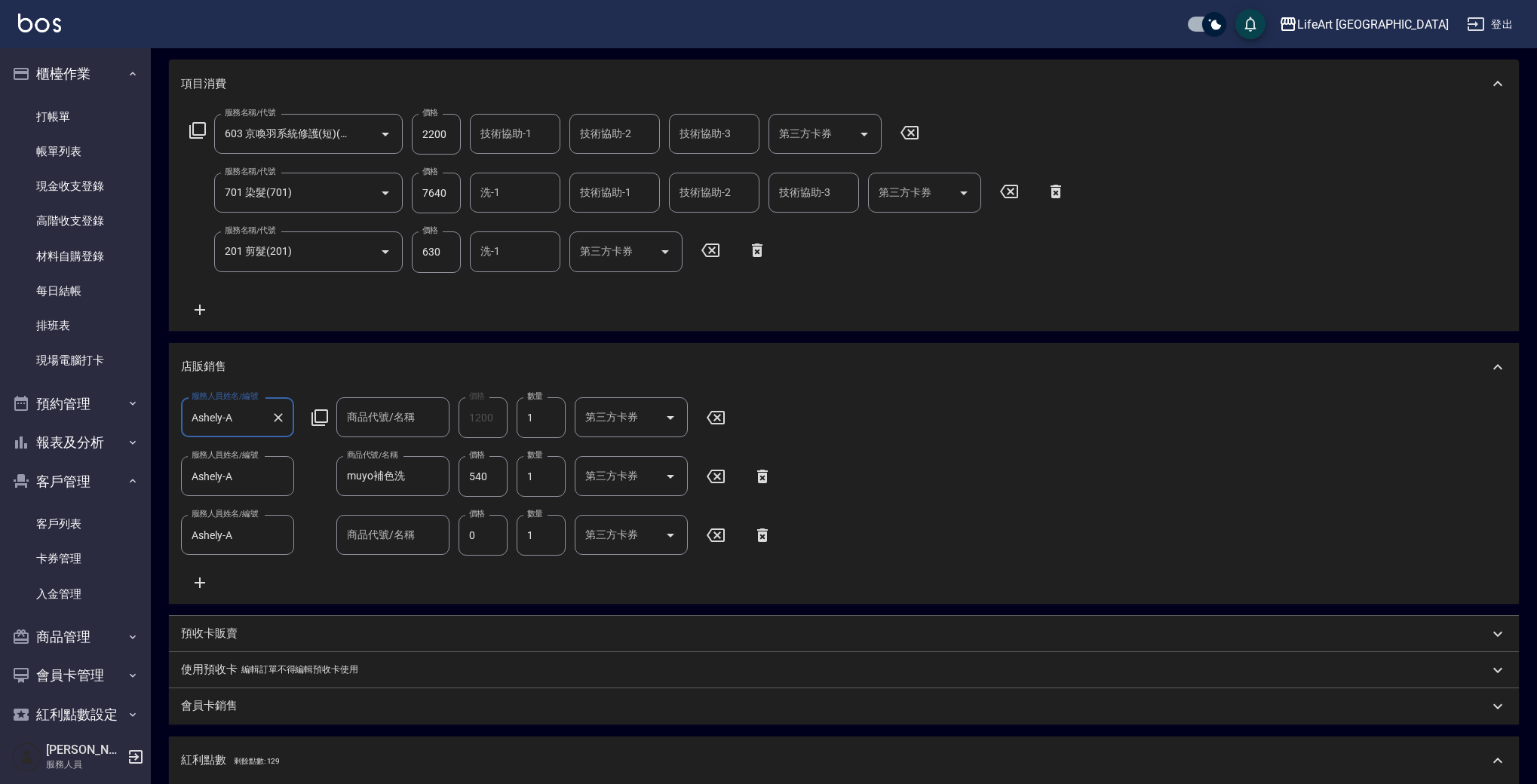
scroll to position [189, 0]
click at [397, 421] on input "商品代號/名稱" at bounding box center [393, 420] width 100 height 26
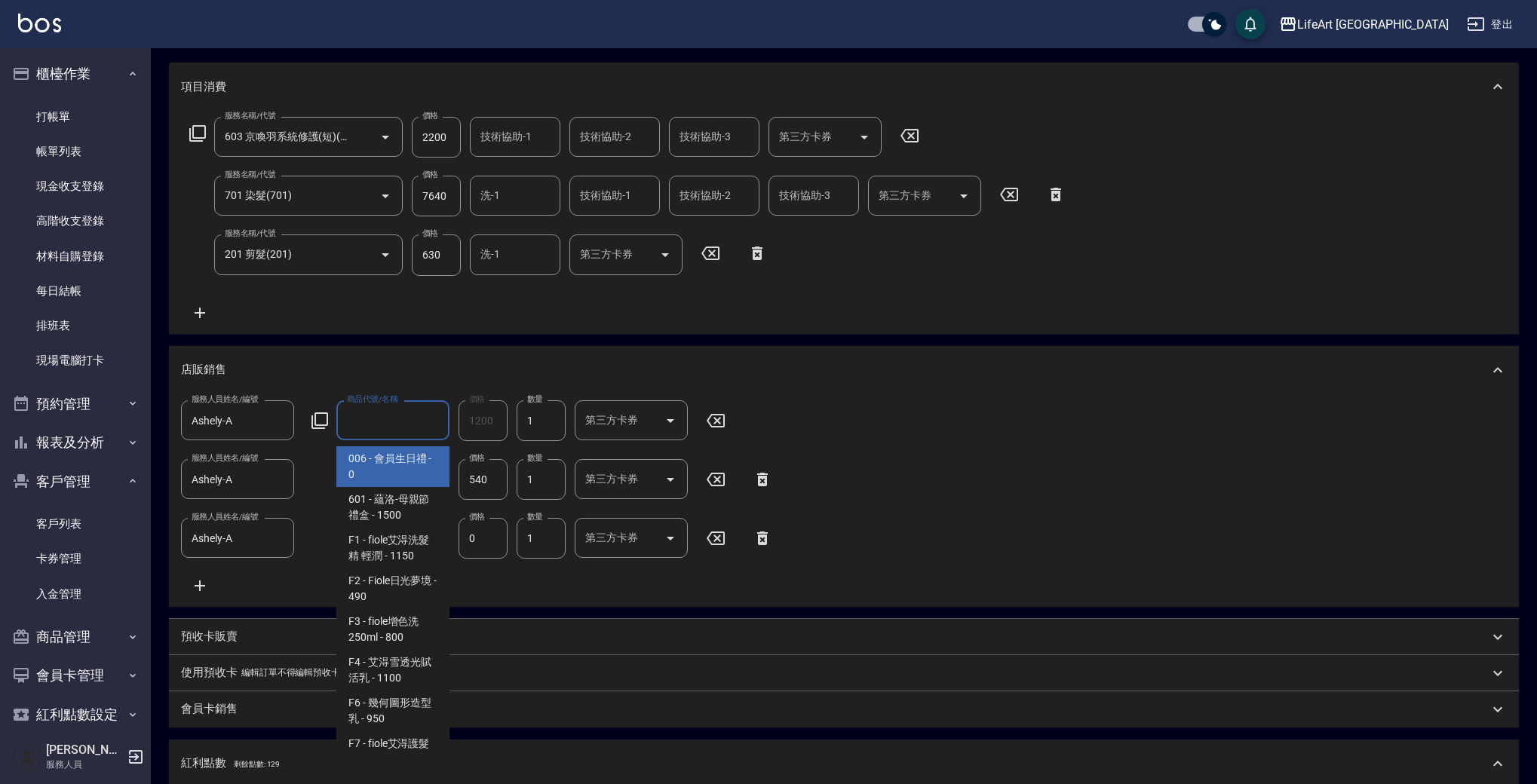
click at [1142, 447] on div "服務人員姓名/編號 Ashely-A 服務人員姓名/編號 商品代號/名稱 商品代號/名稱 價格 1200 價格 數量 1 數量 第三方卡券 第三方卡券 服務人…" at bounding box center [844, 497] width 1326 height 194
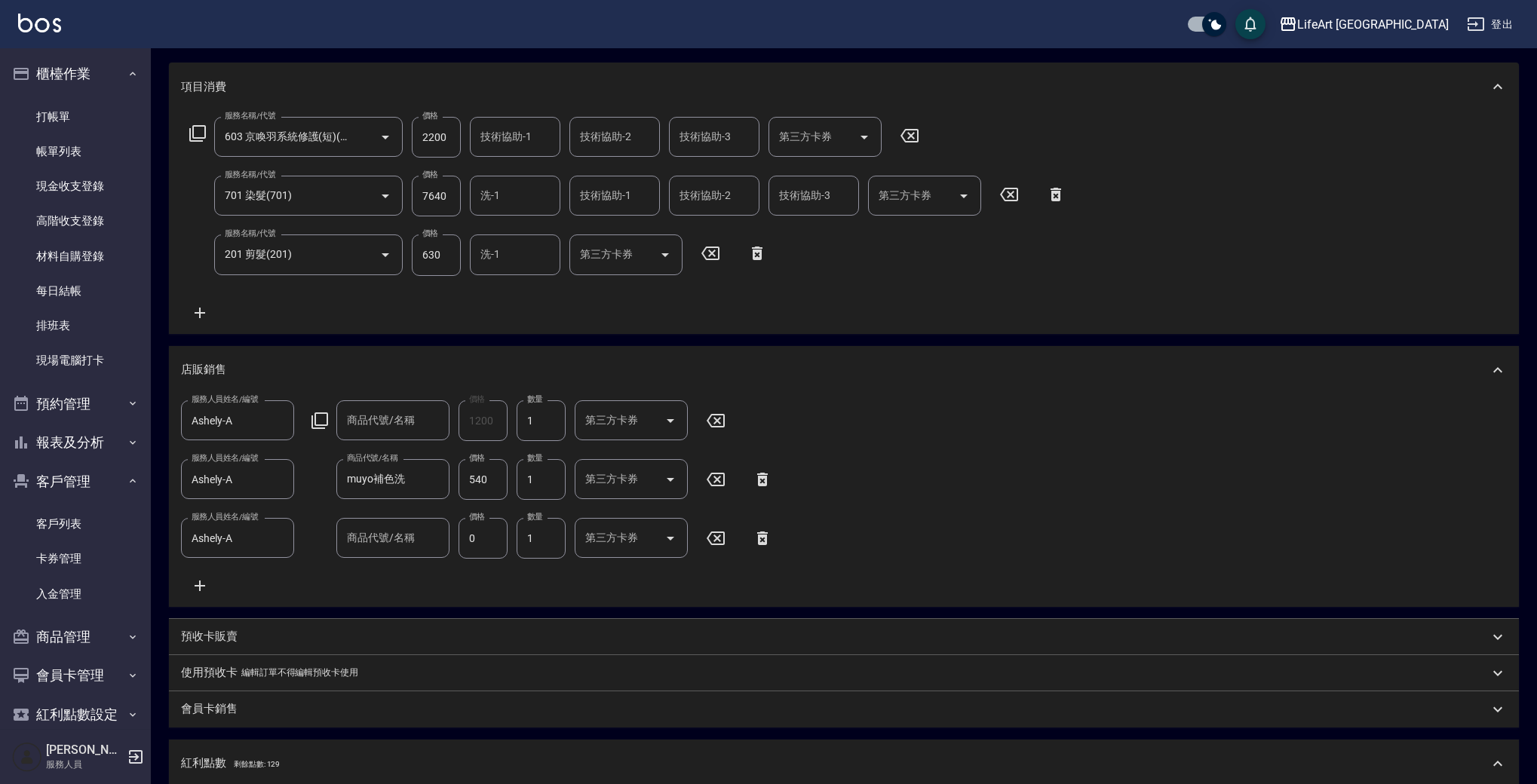
scroll to position [192, 0]
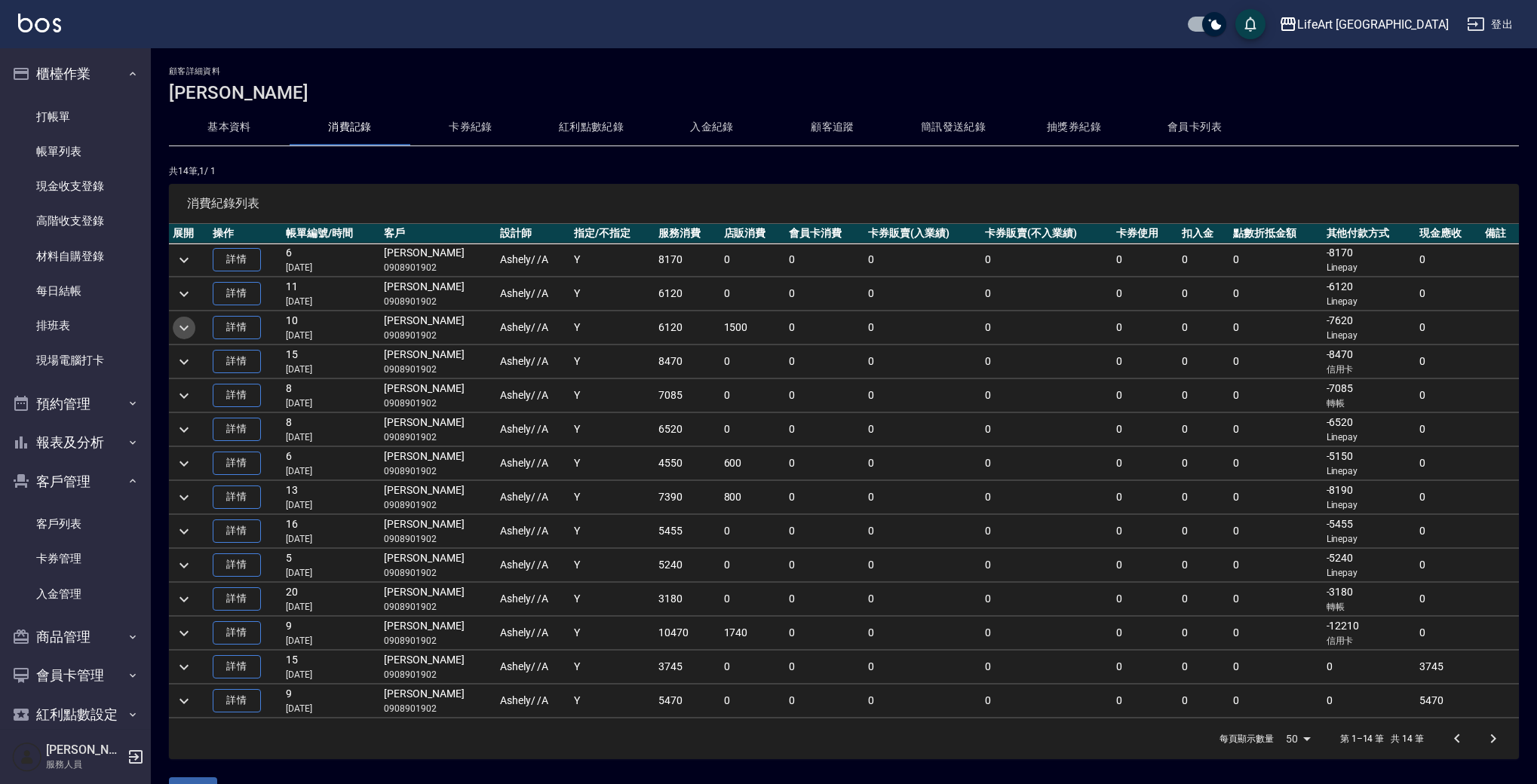
click at [182, 324] on icon "expand row" at bounding box center [184, 327] width 18 height 18
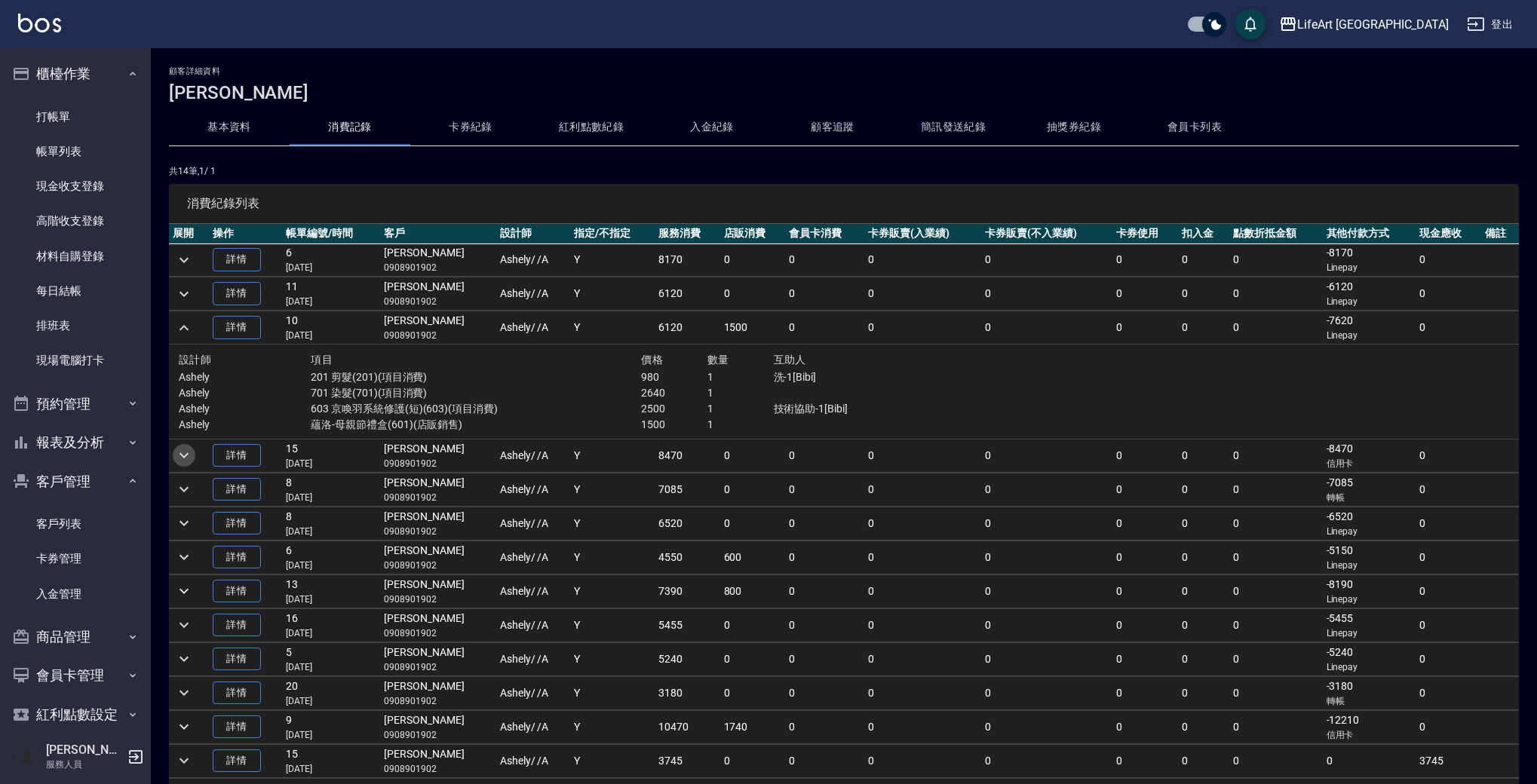
click at [183, 455] on icon "expand row" at bounding box center [184, 455] width 18 height 18
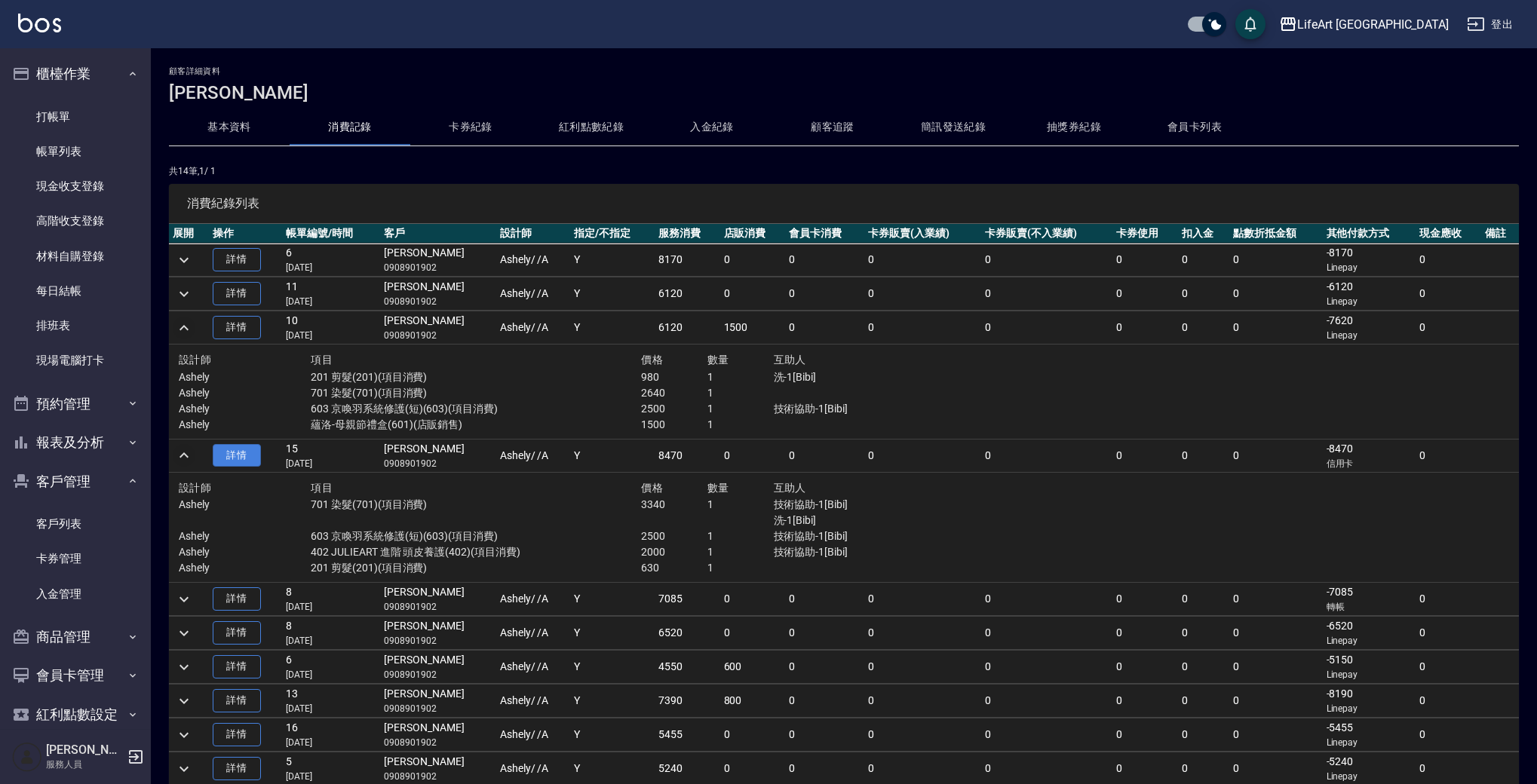
scroll to position [3, 0]
click at [192, 449] on icon "expand row" at bounding box center [184, 452] width 18 height 18
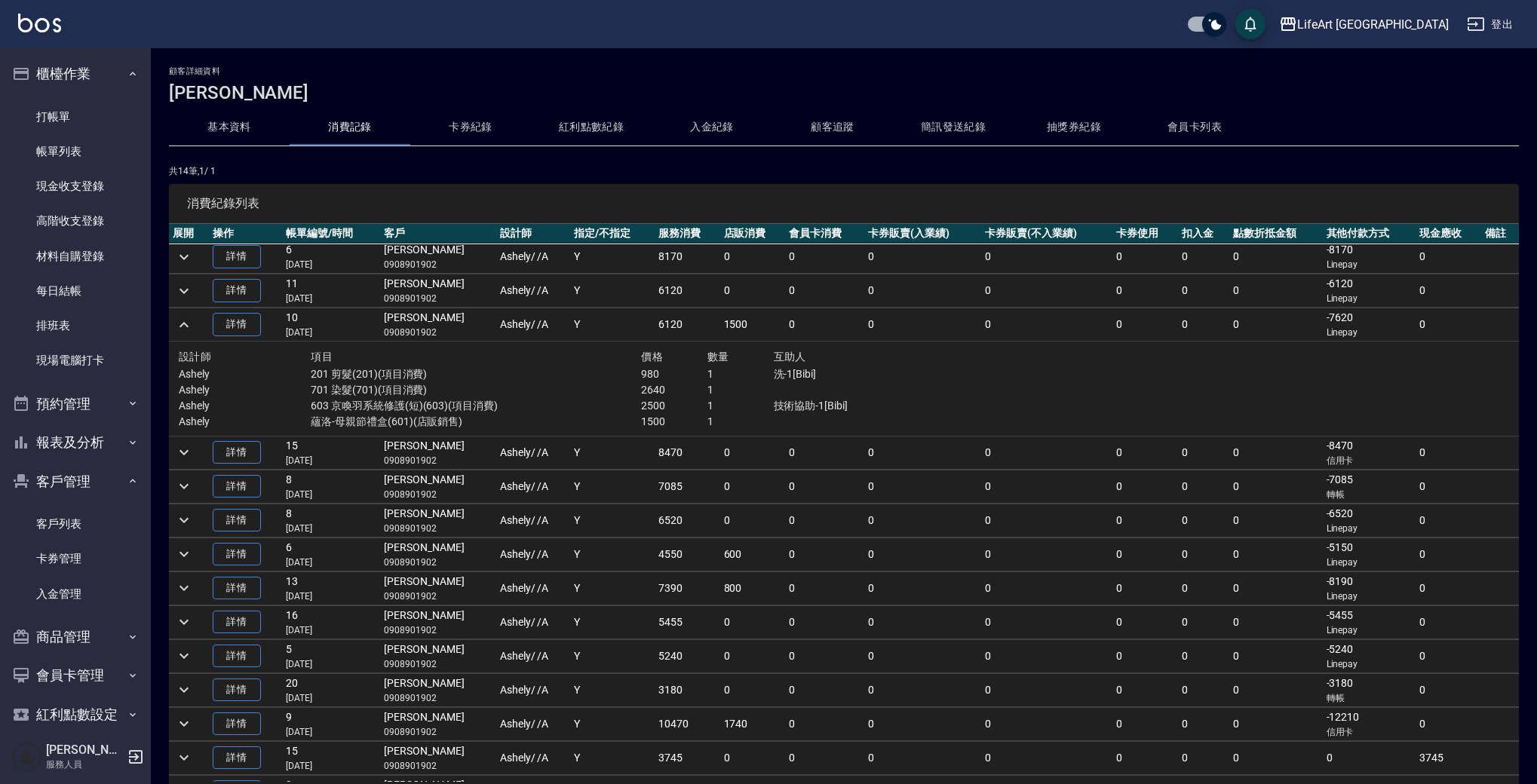
click at [185, 330] on icon "expand row" at bounding box center [184, 325] width 18 height 18
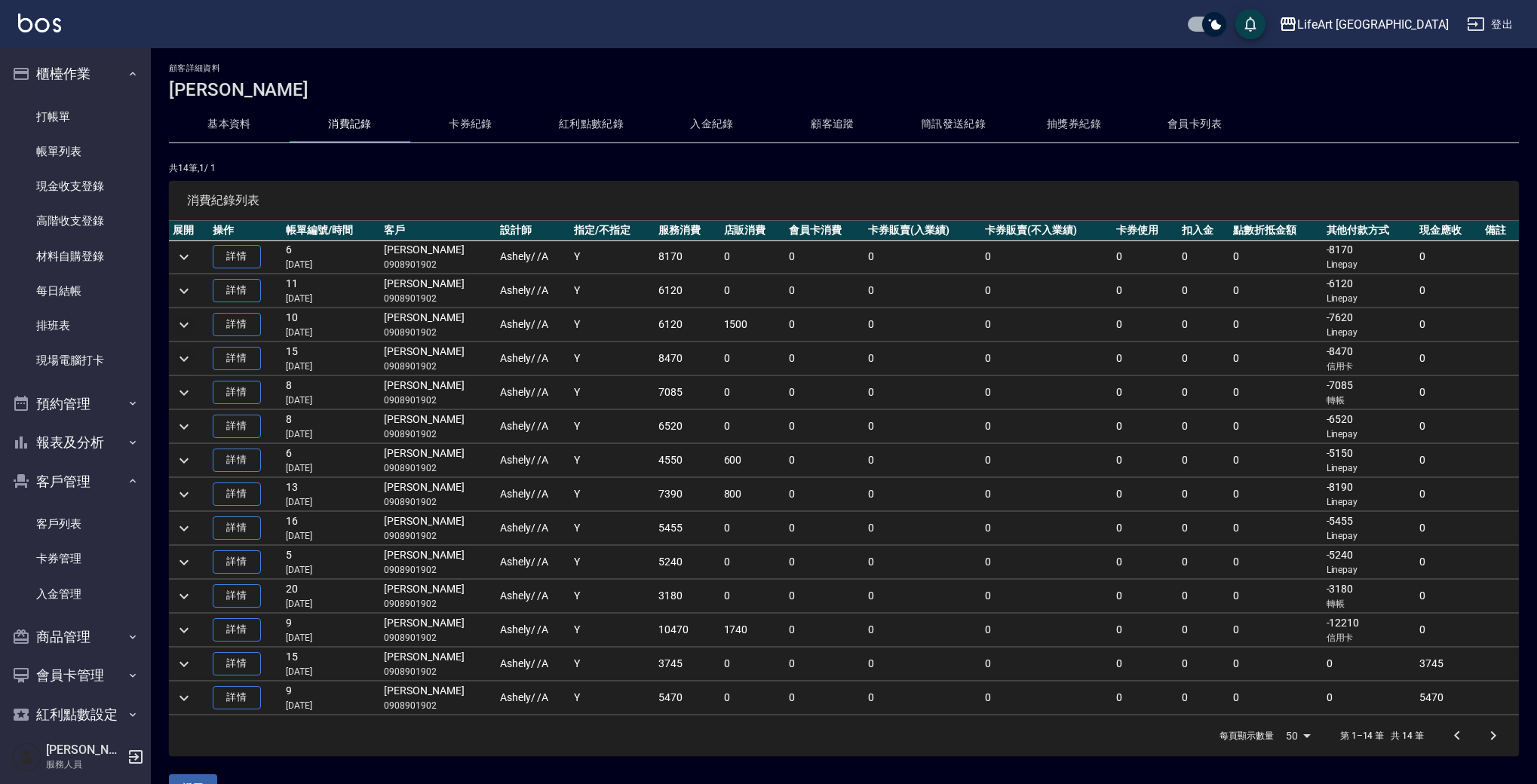
scroll to position [38, 0]
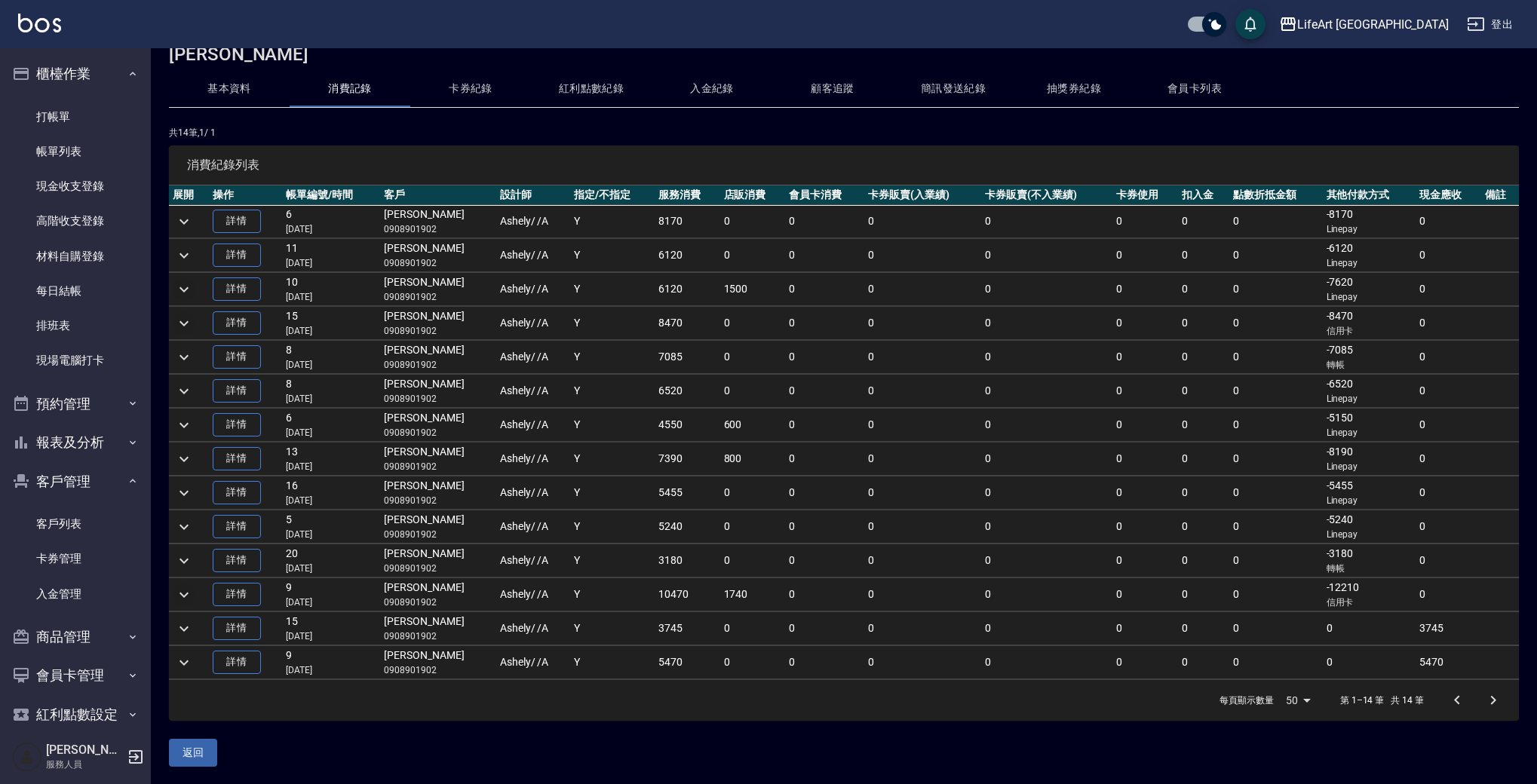
click at [184, 597] on icon "expand row" at bounding box center [184, 594] width 9 height 5
